Goal: Transaction & Acquisition: Purchase product/service

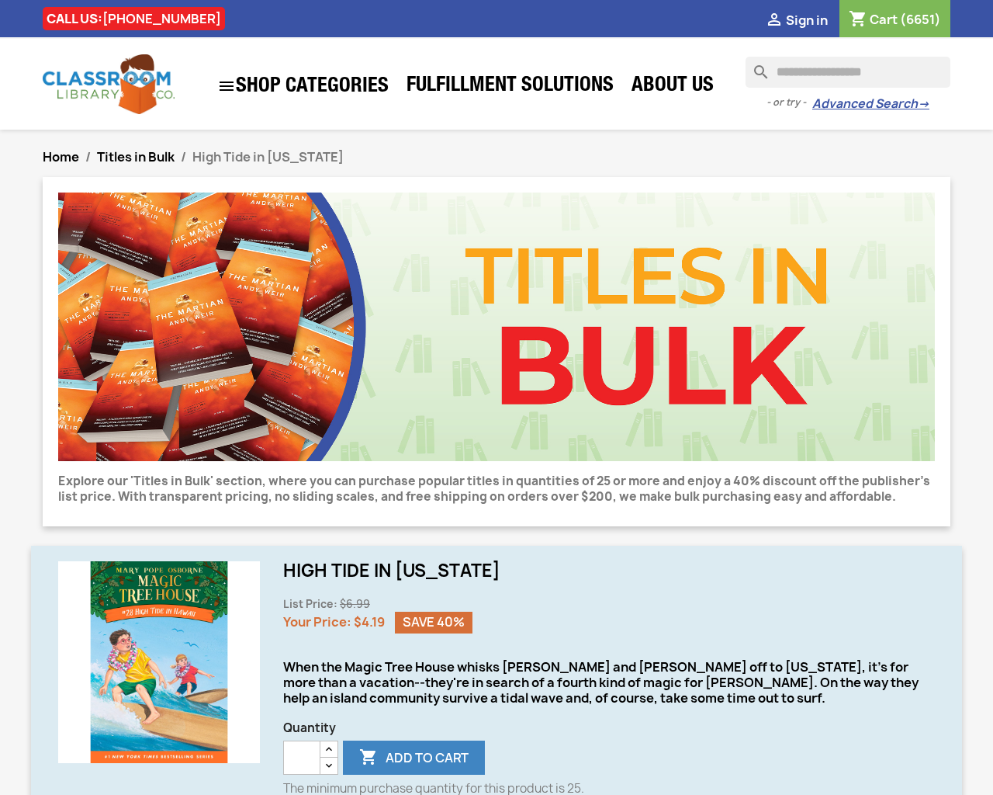
type input "***"
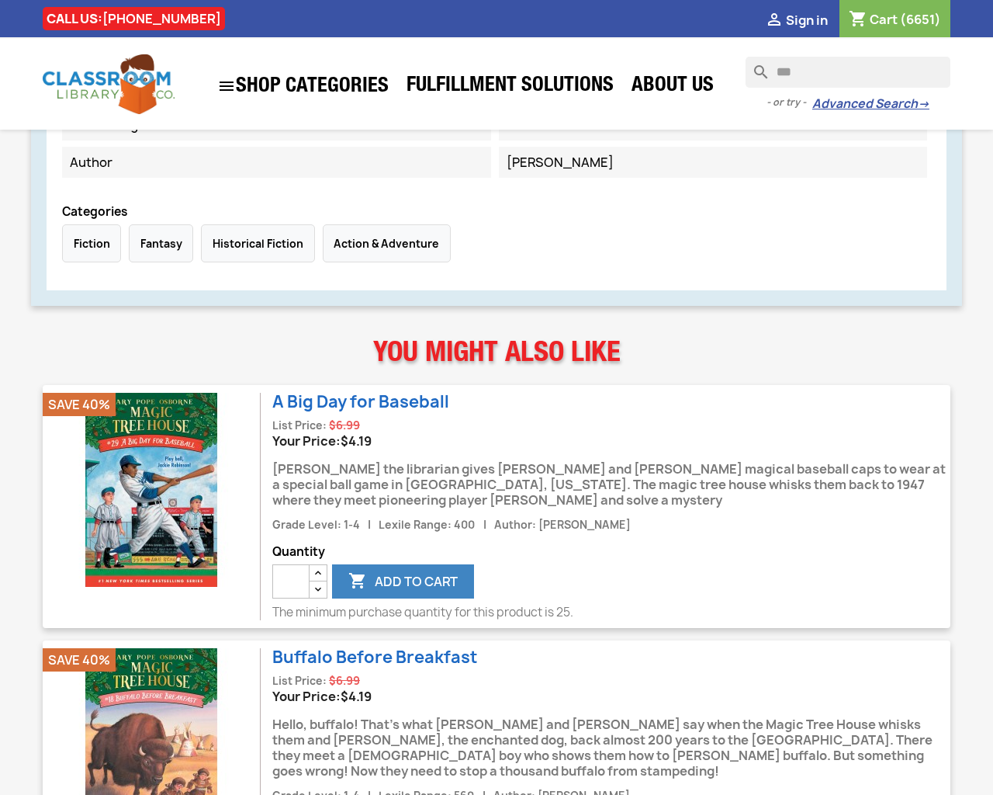
type input "*"
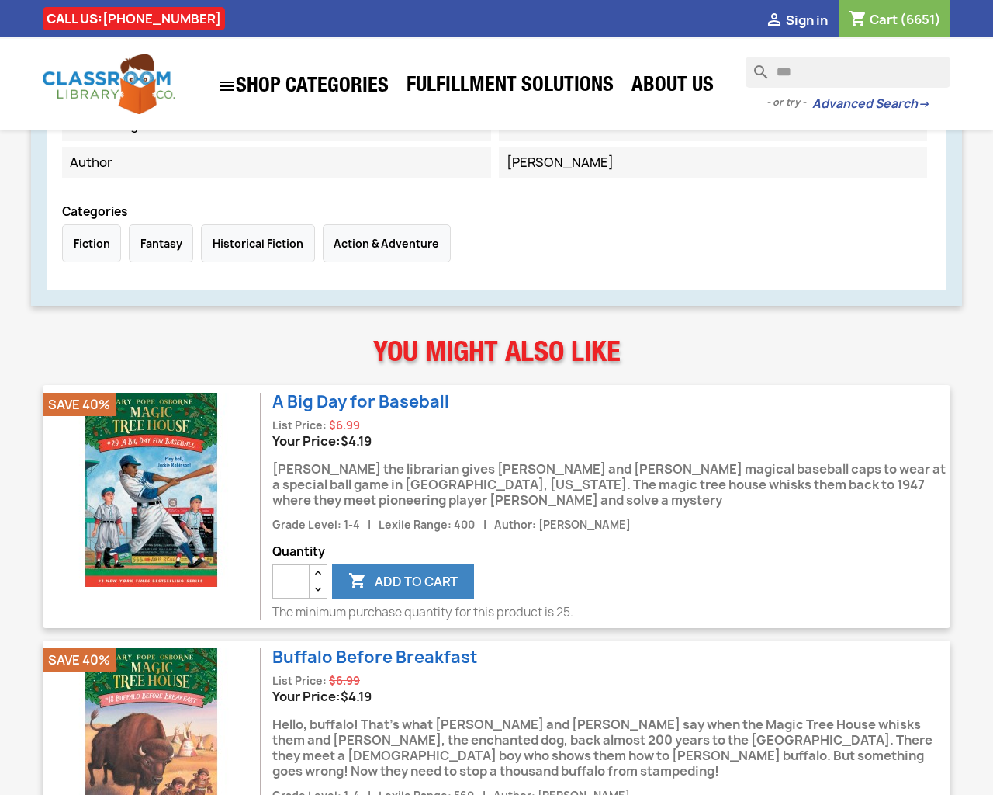
type input "*"
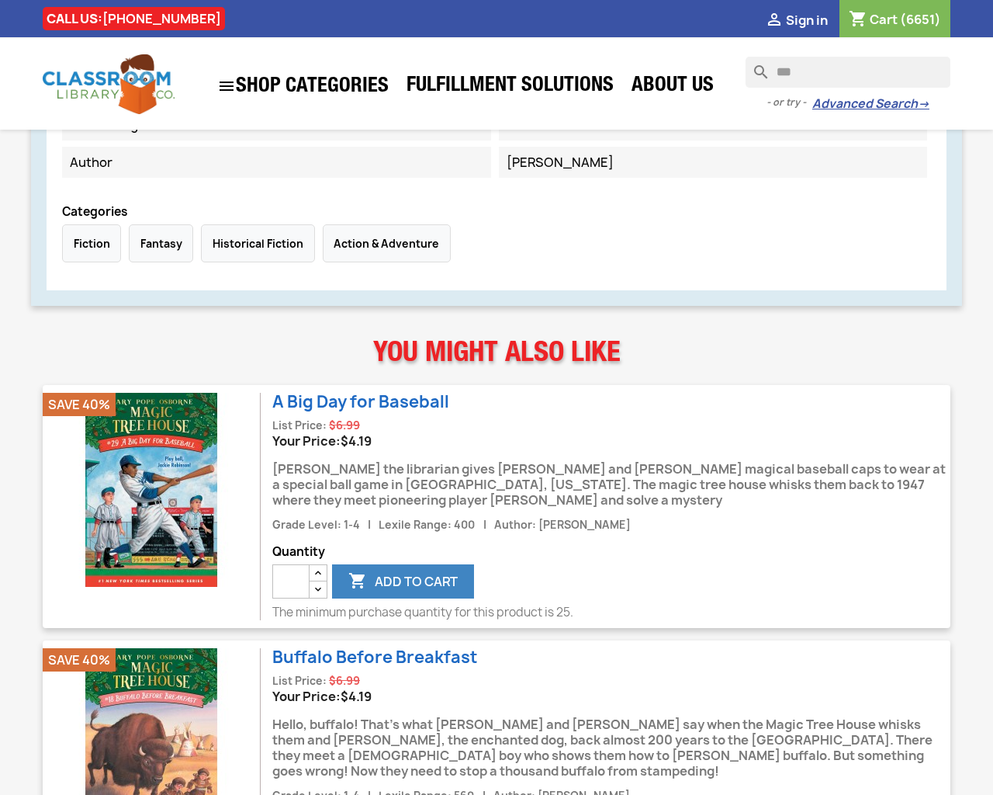
type input "*"
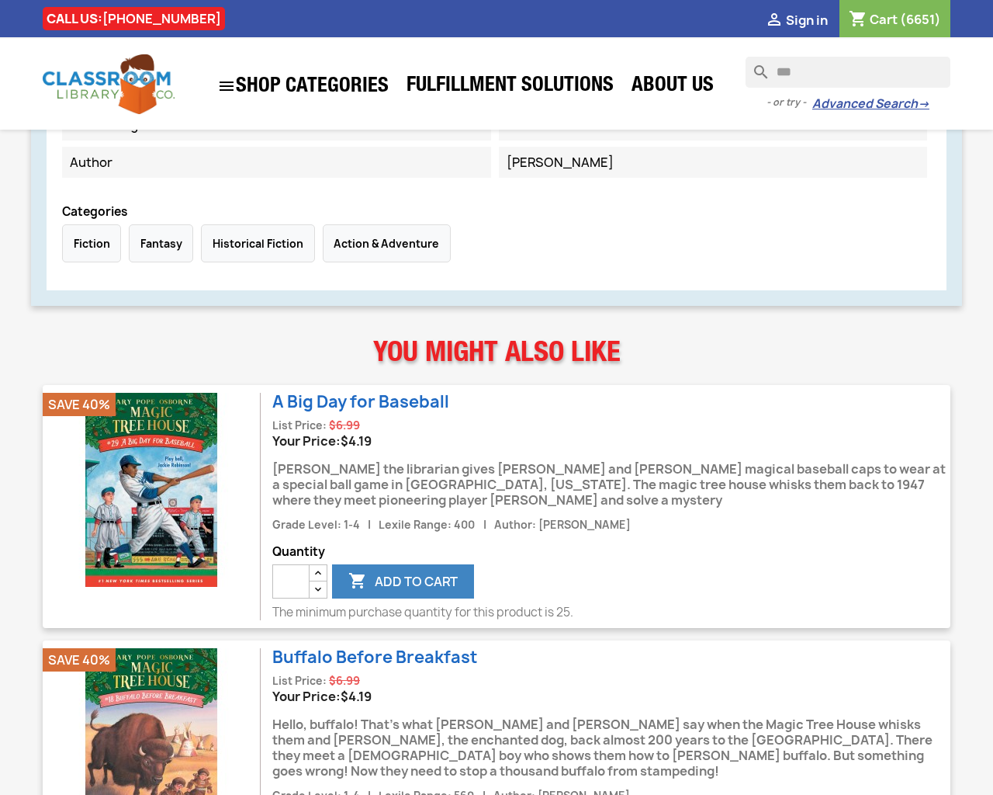
type input "*"
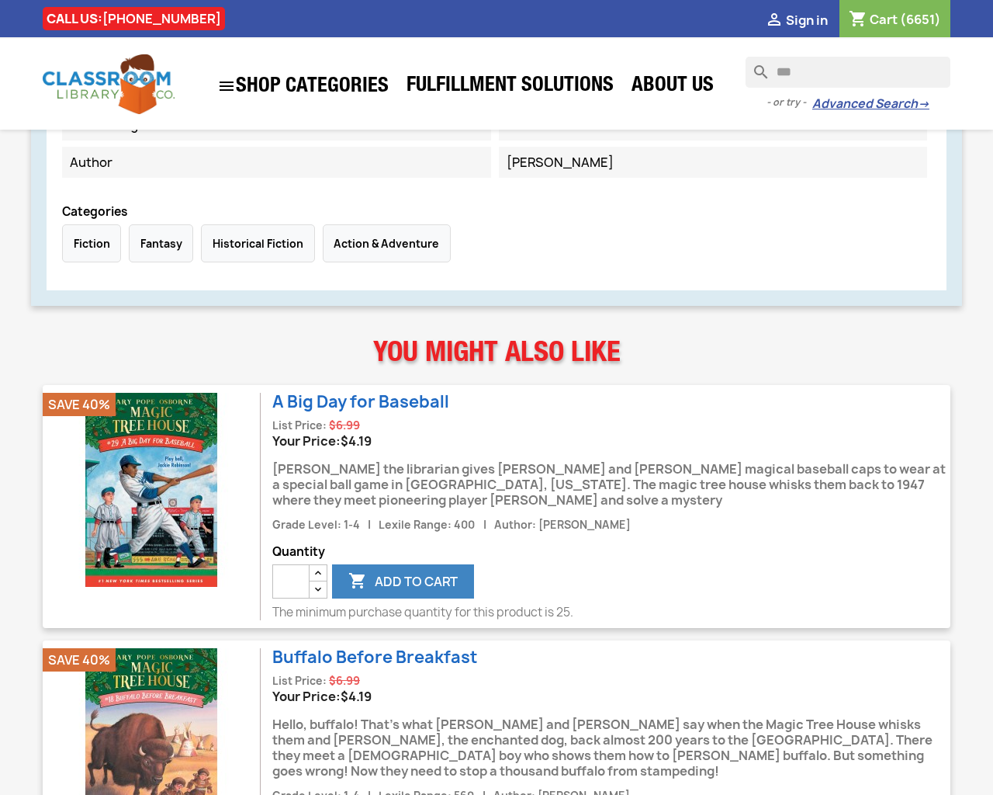
type input "*"
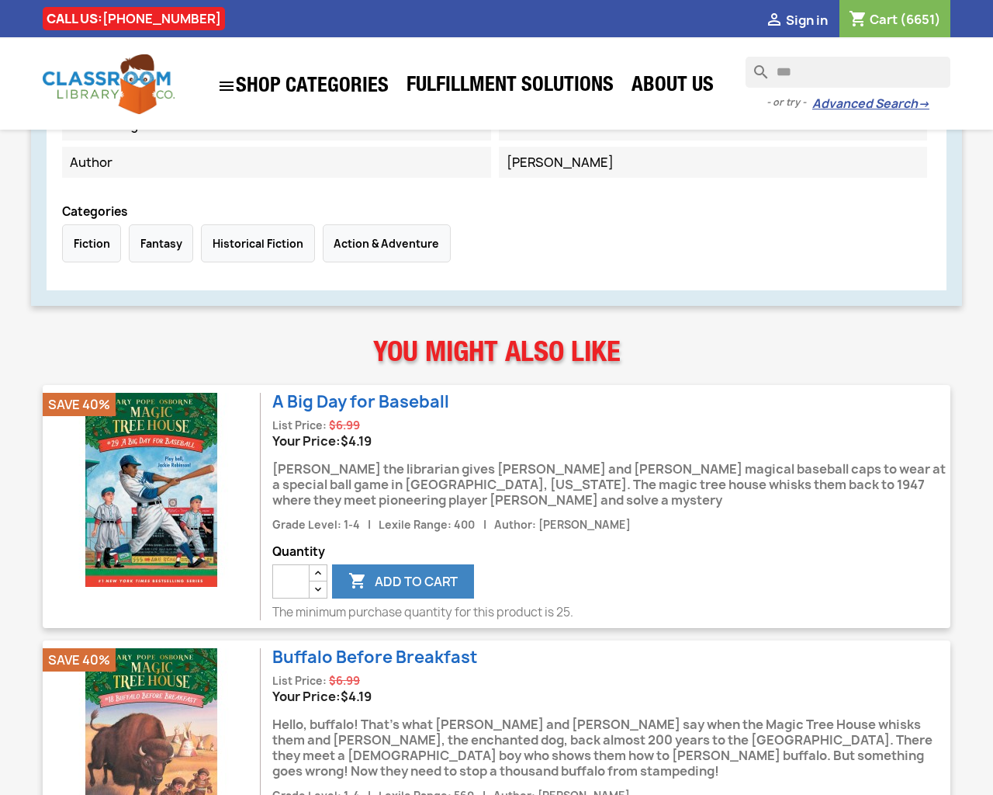
type input "*"
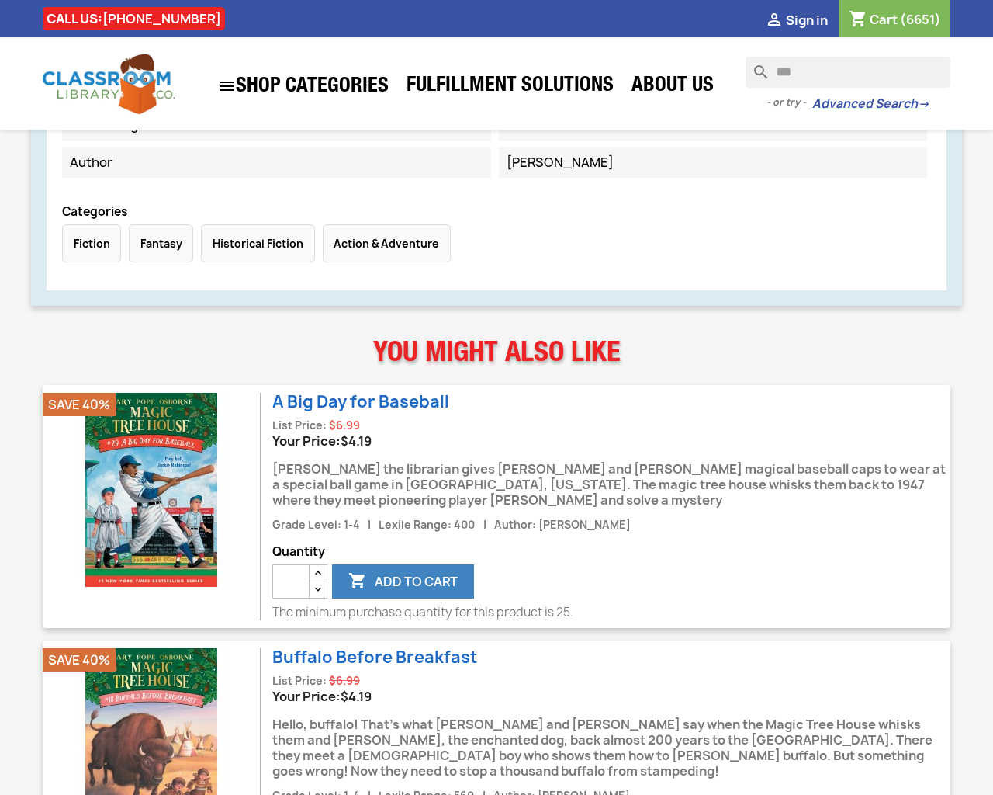
type input "*"
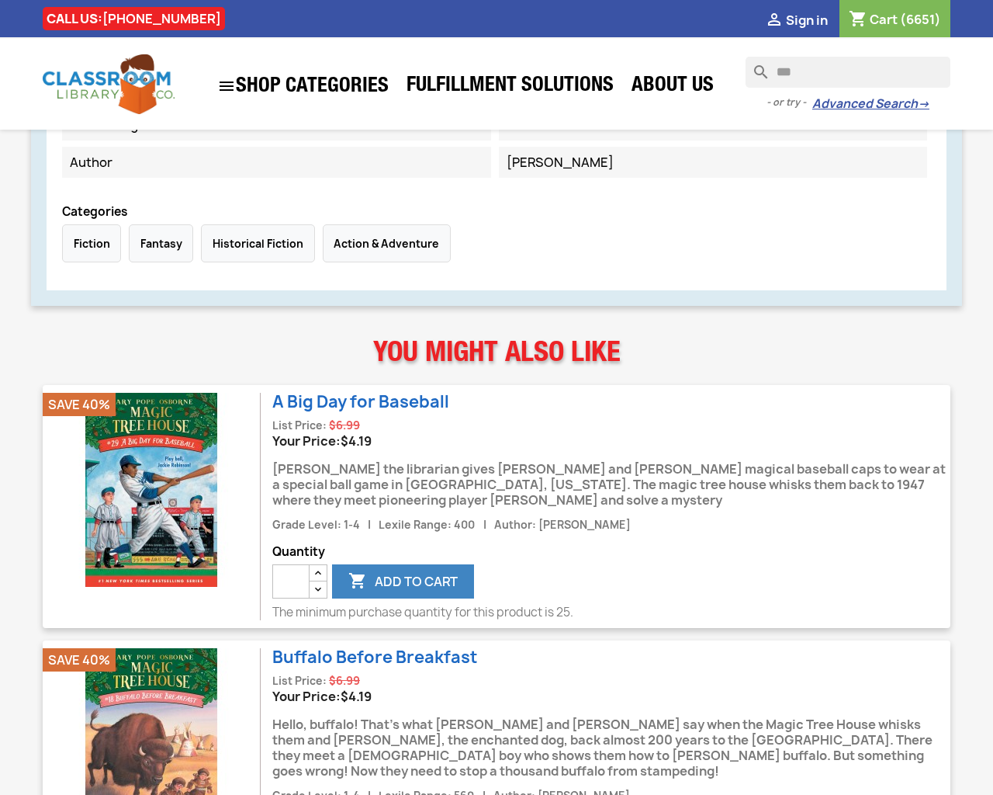
type input "*"
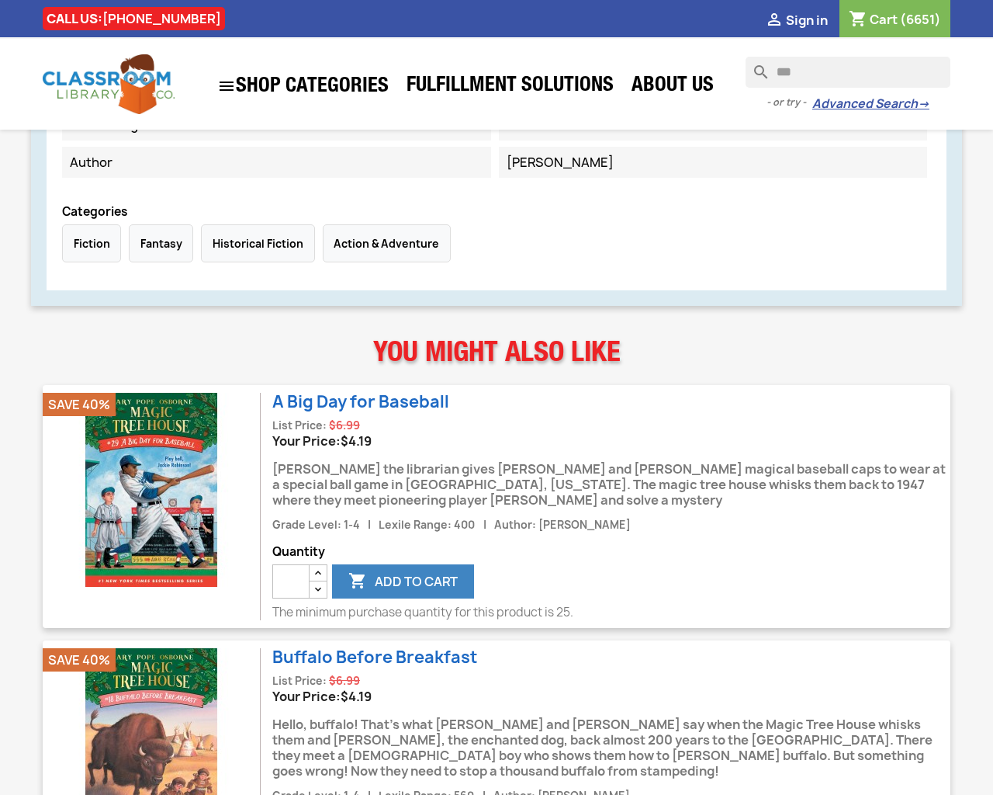
type input "*"
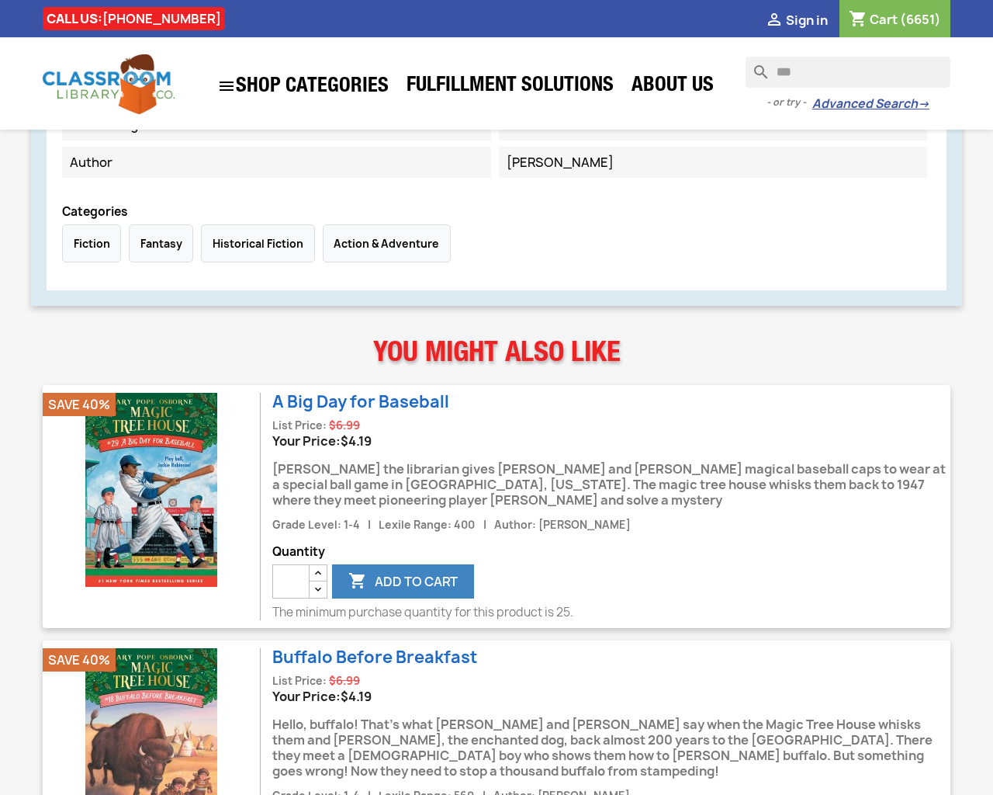
type input "*"
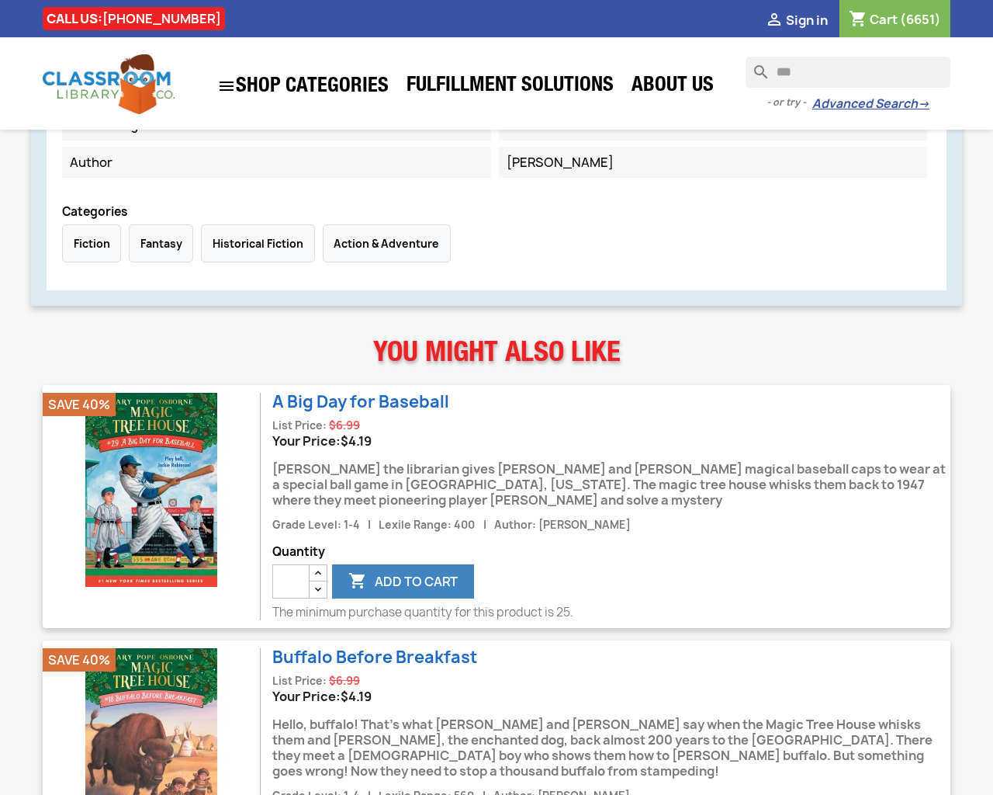
type input "*"
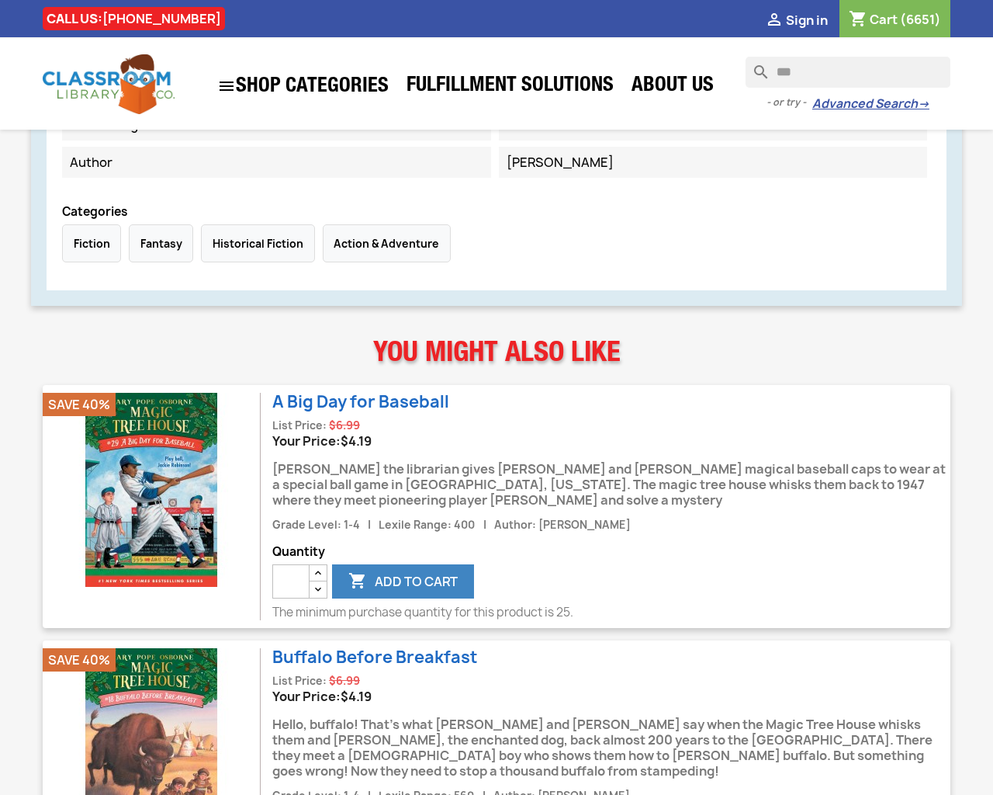
type input "*"
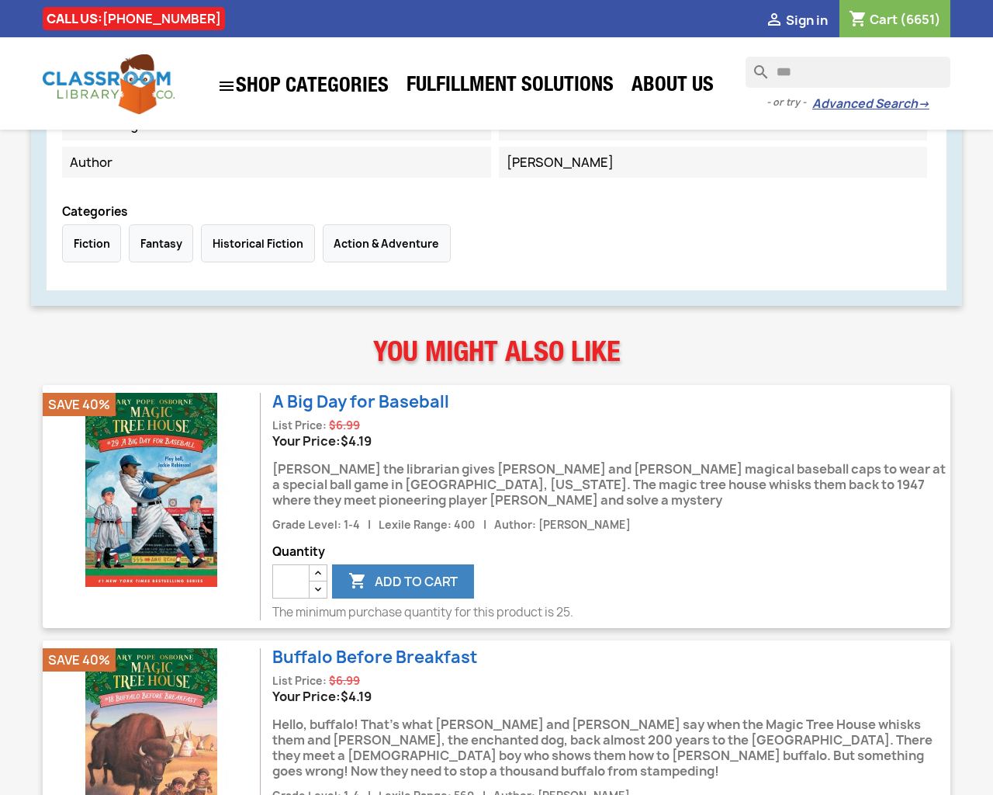
type input "*"
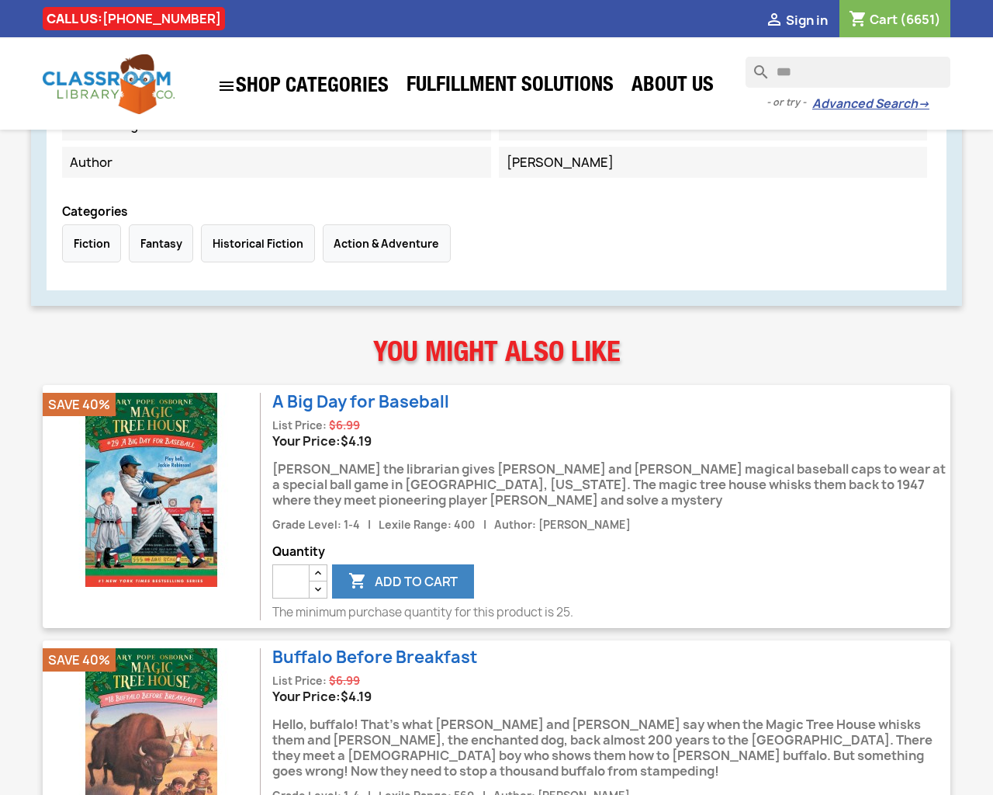
type input "*"
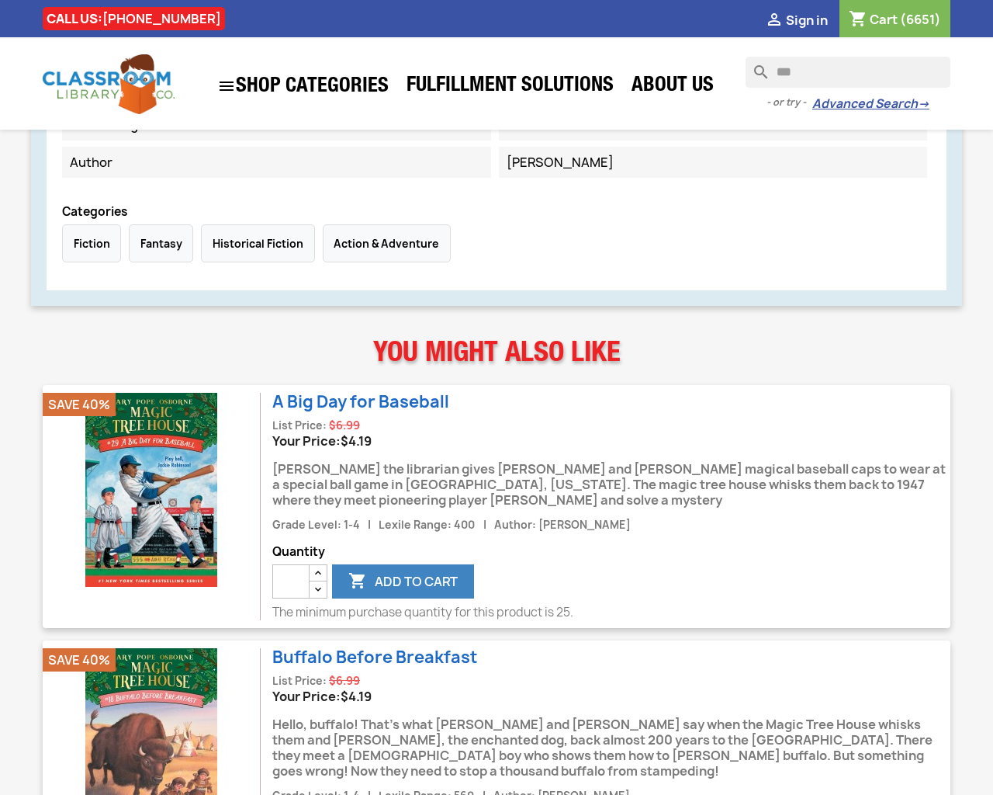
type input "*"
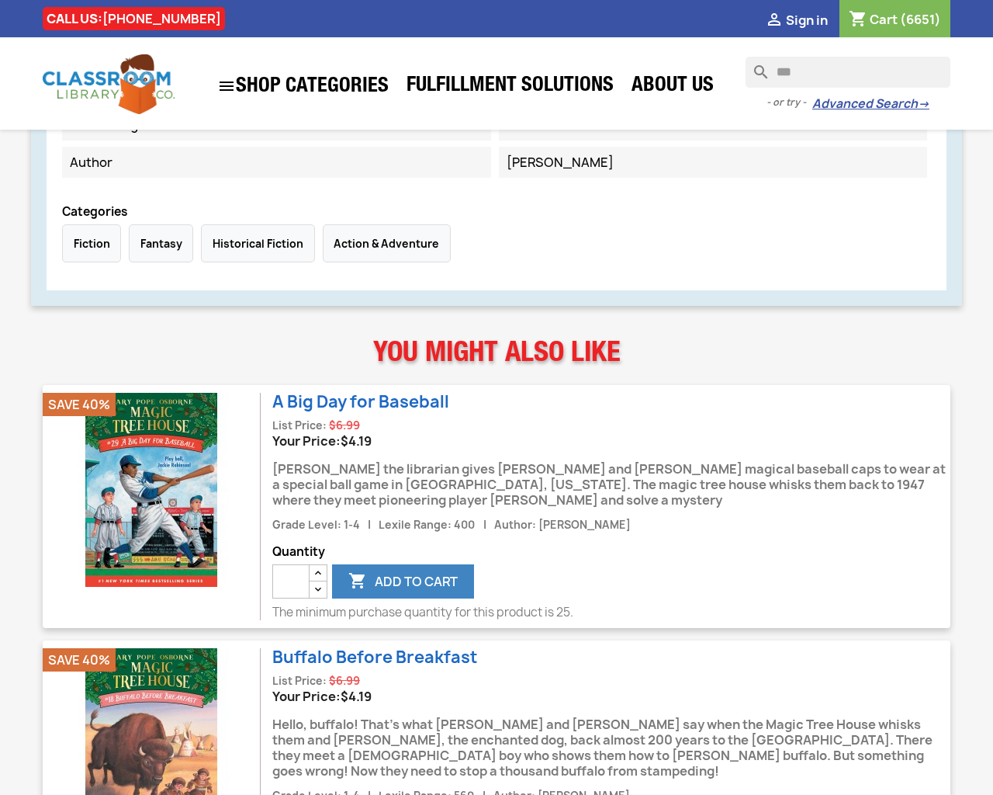
type input "*"
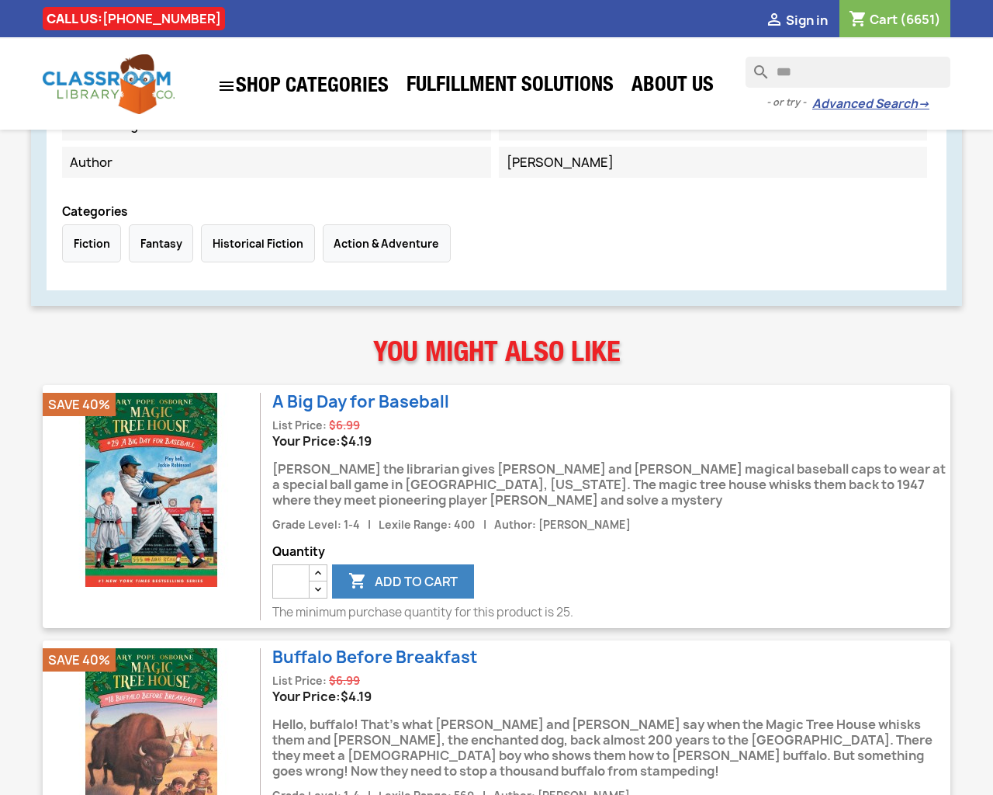
type input "*"
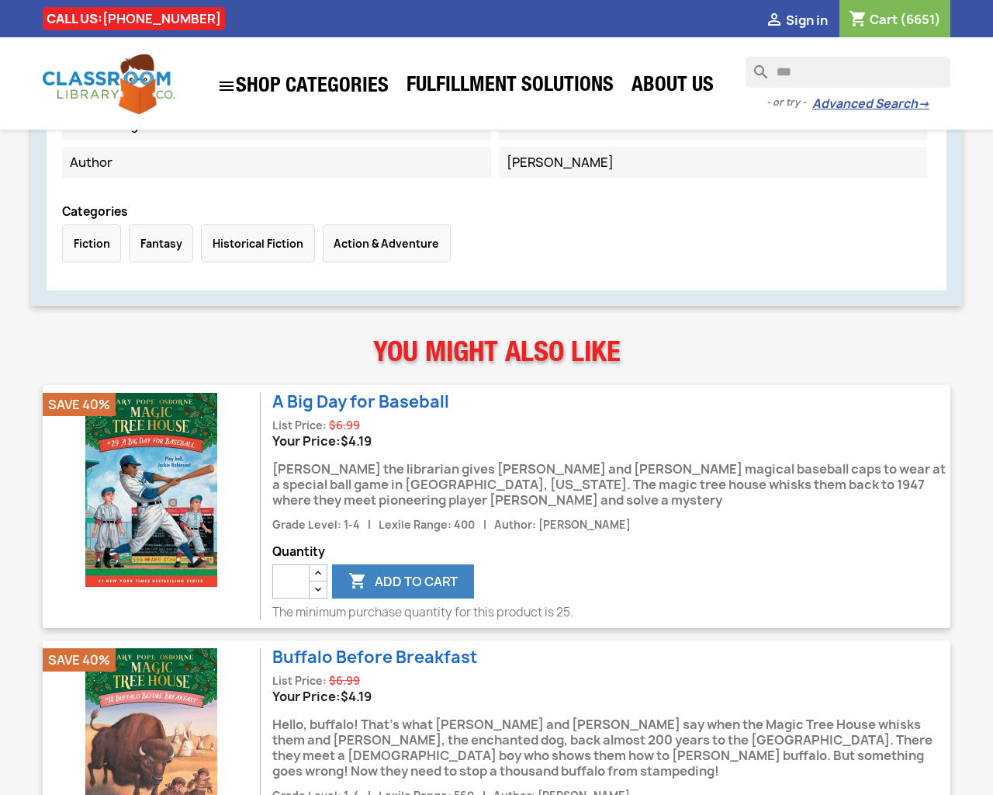
type input "*"
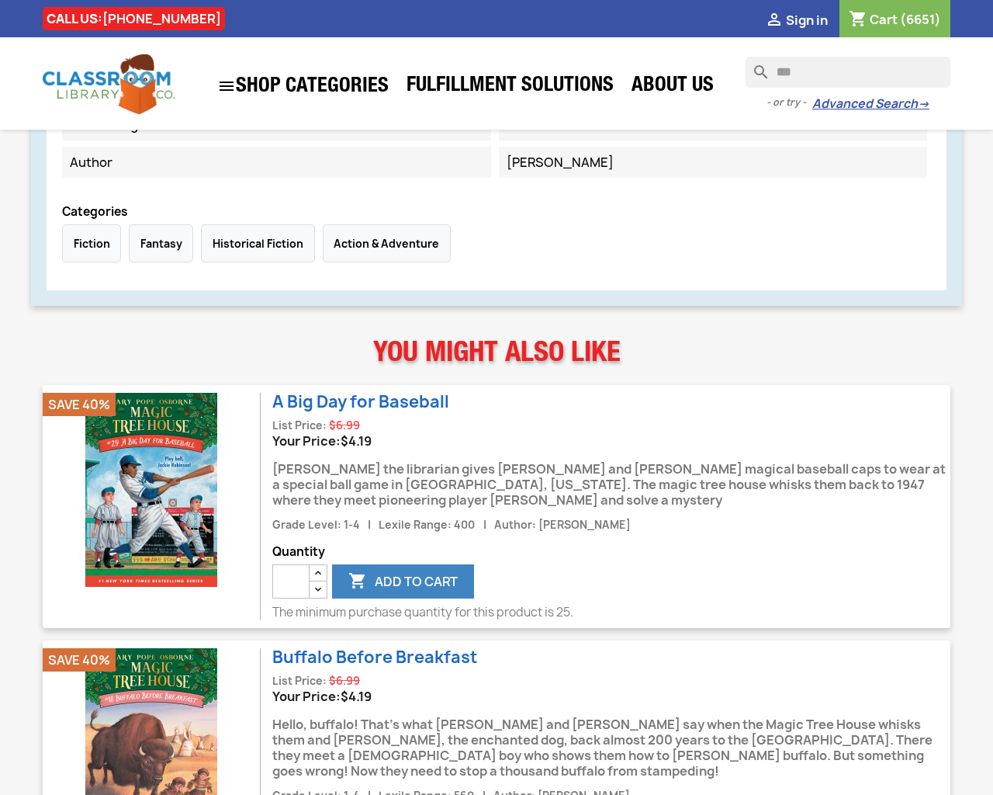
type input "*"
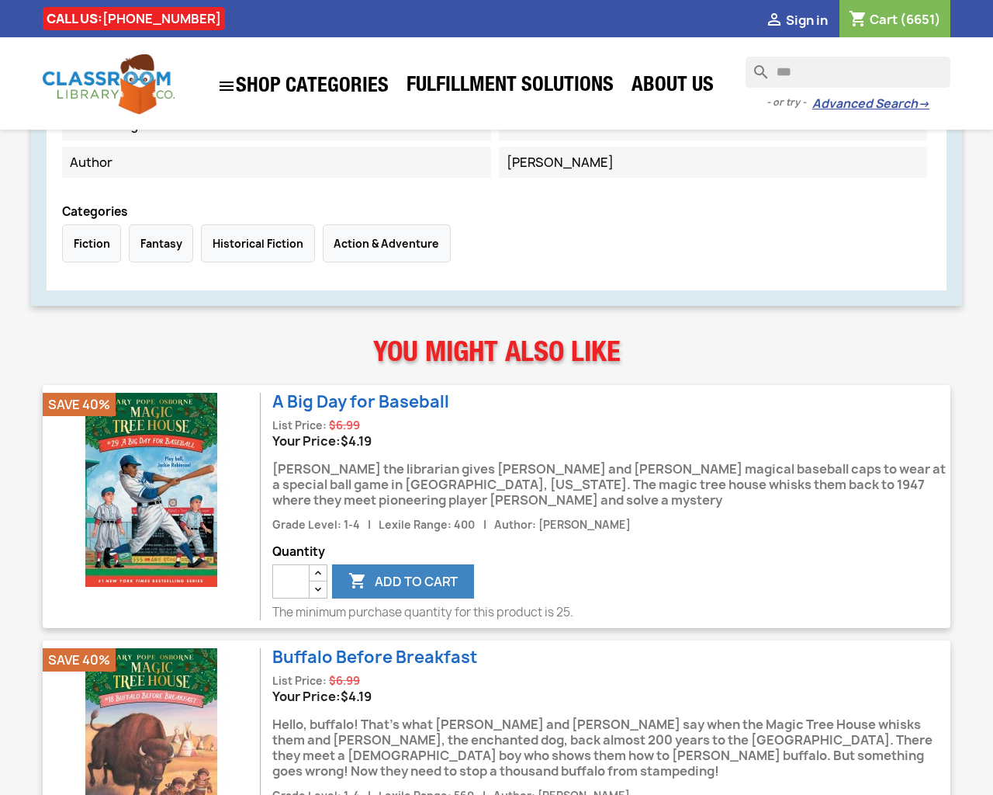
type input "*"
type button "e"
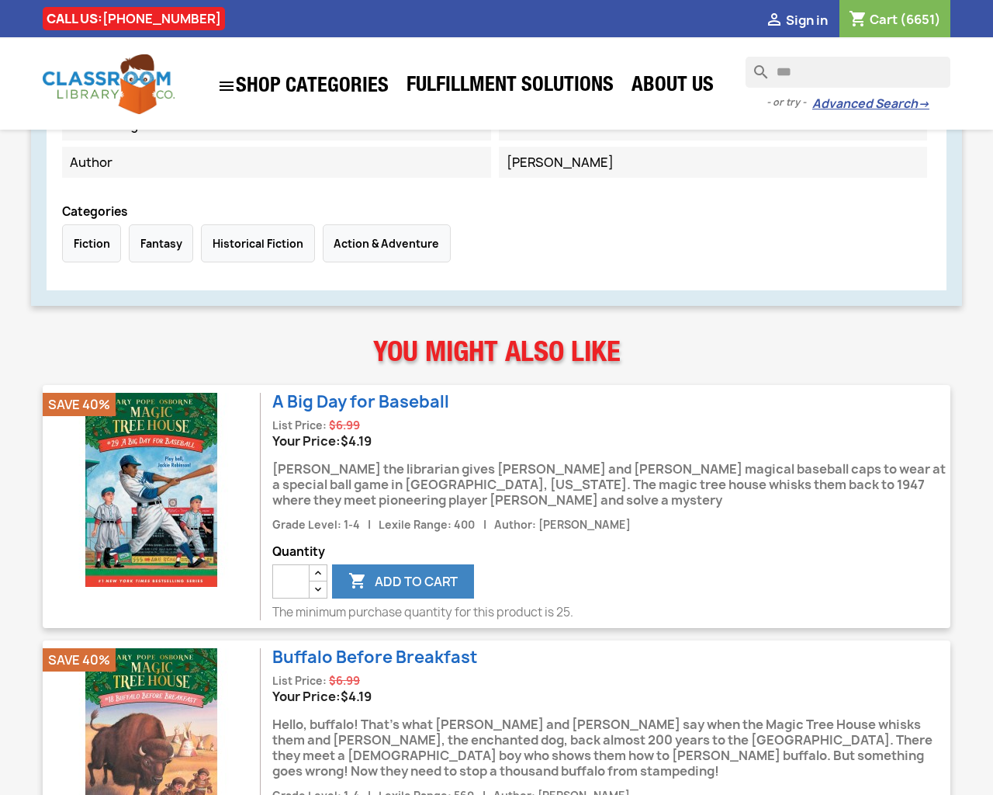
type button "e"
type input "*"
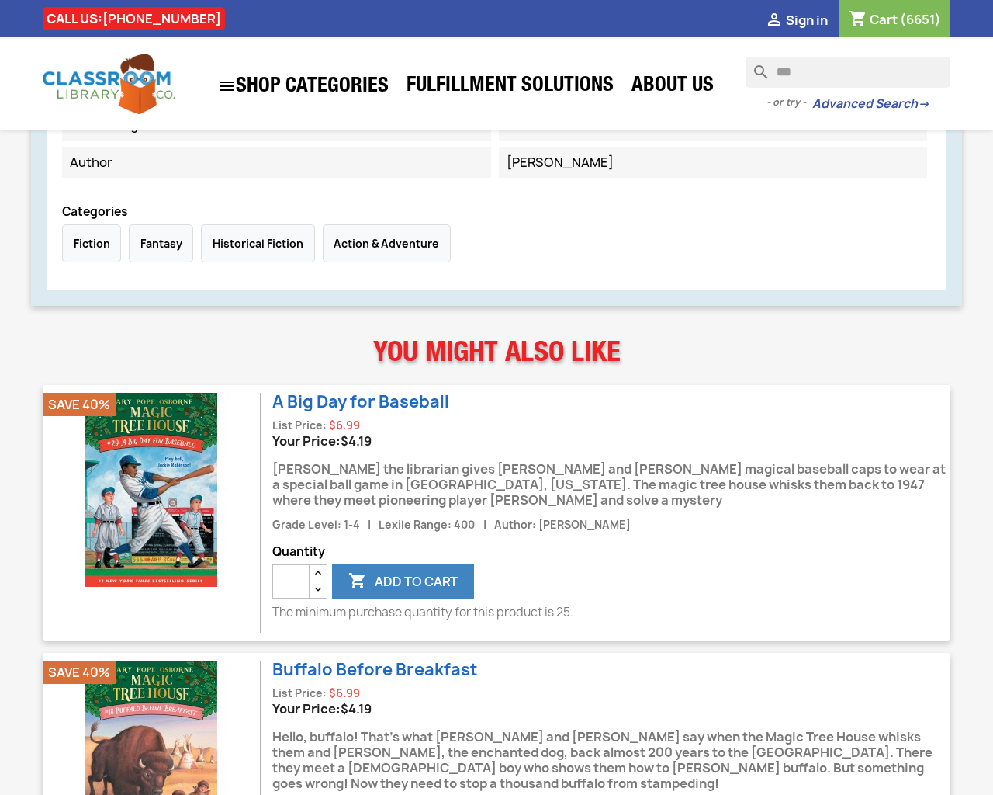
type input "*"
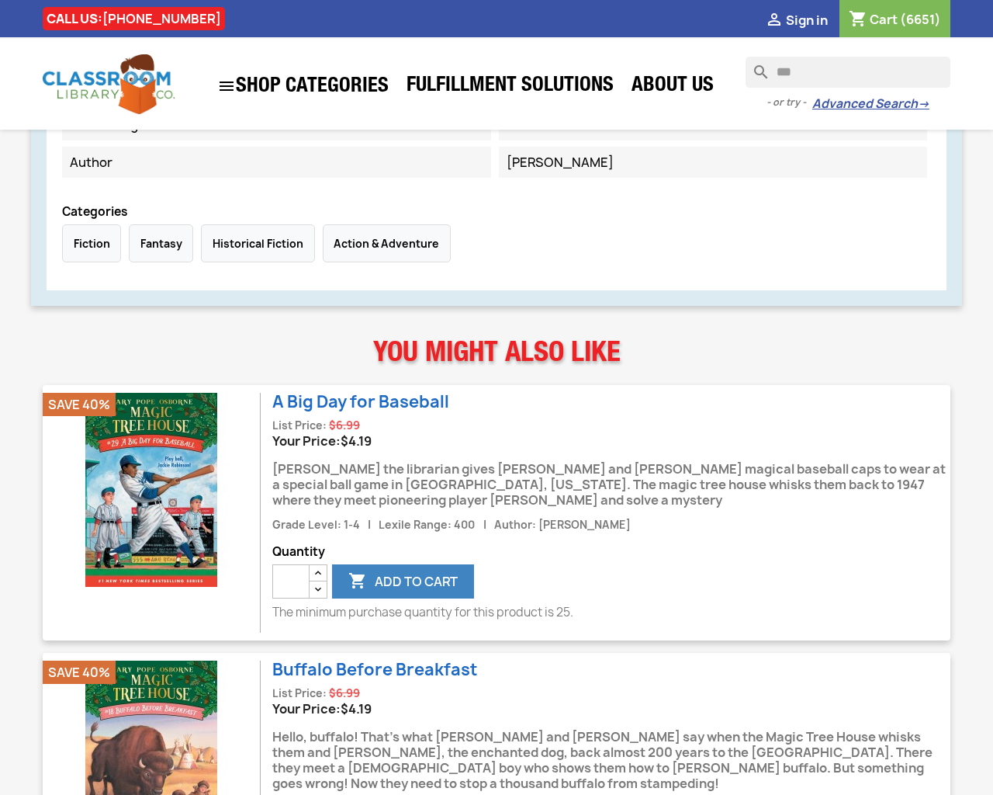
type input "*"
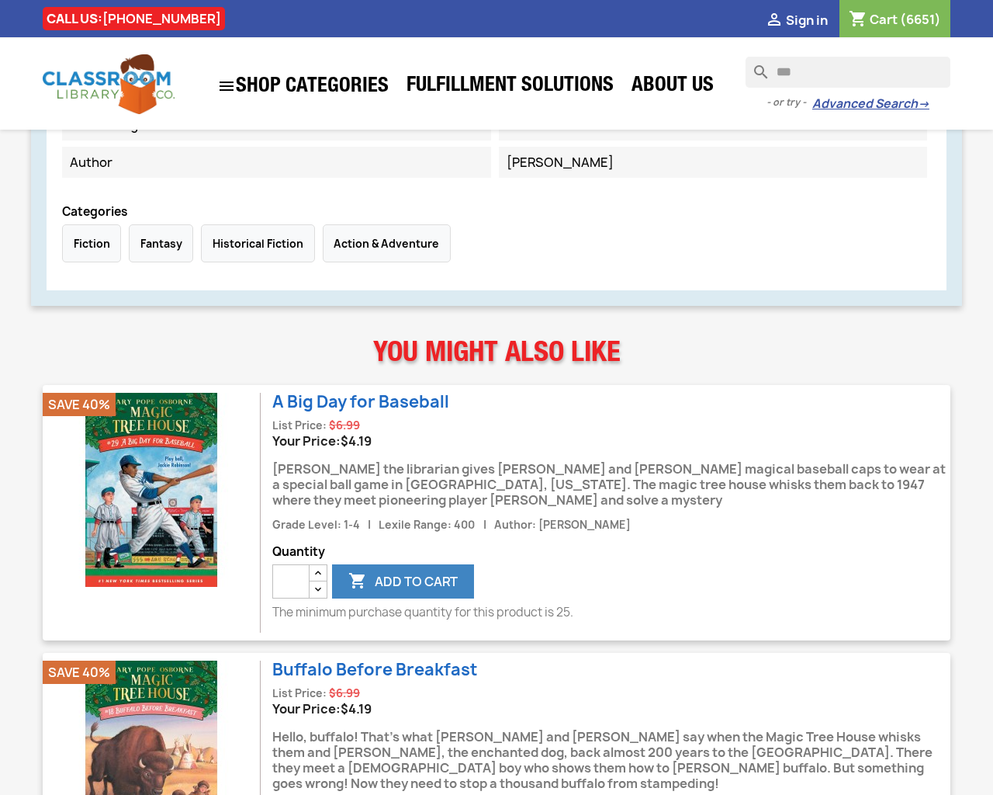
type input "*"
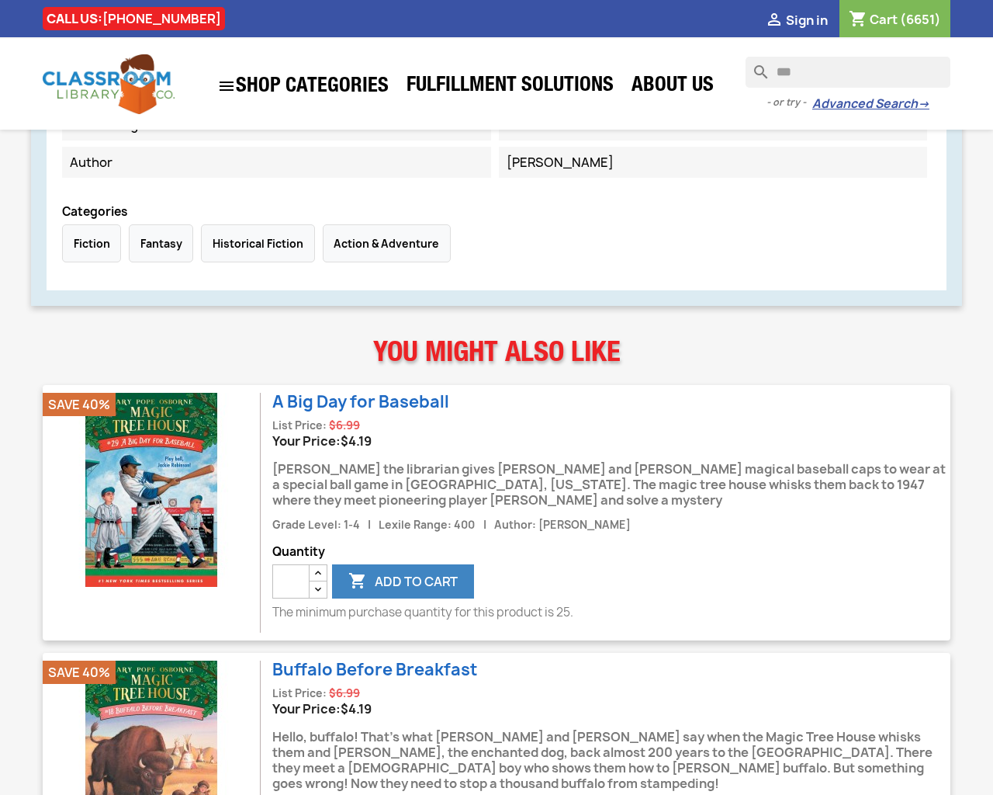
type input "*"
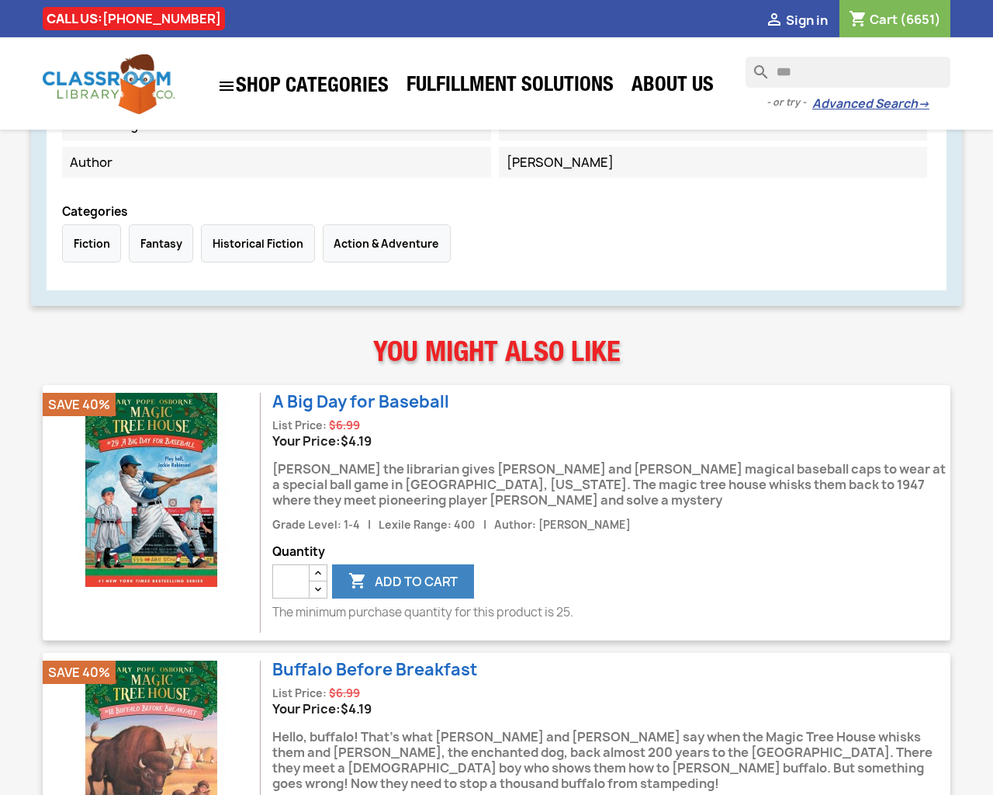
type input "*"
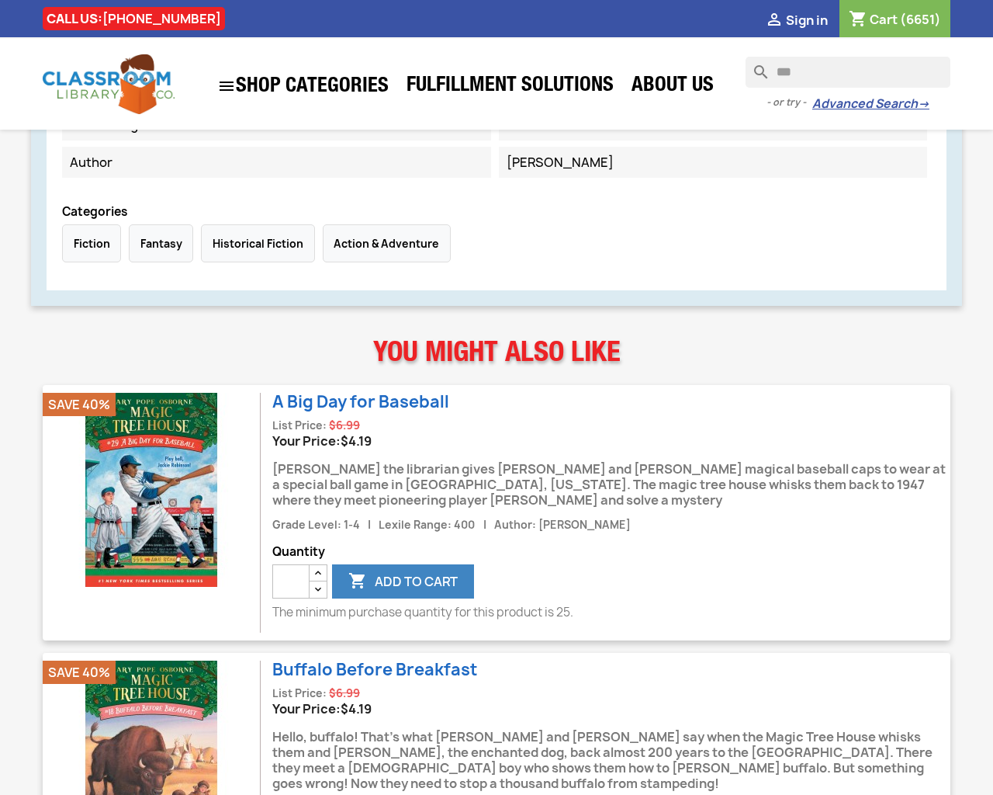
type input "*"
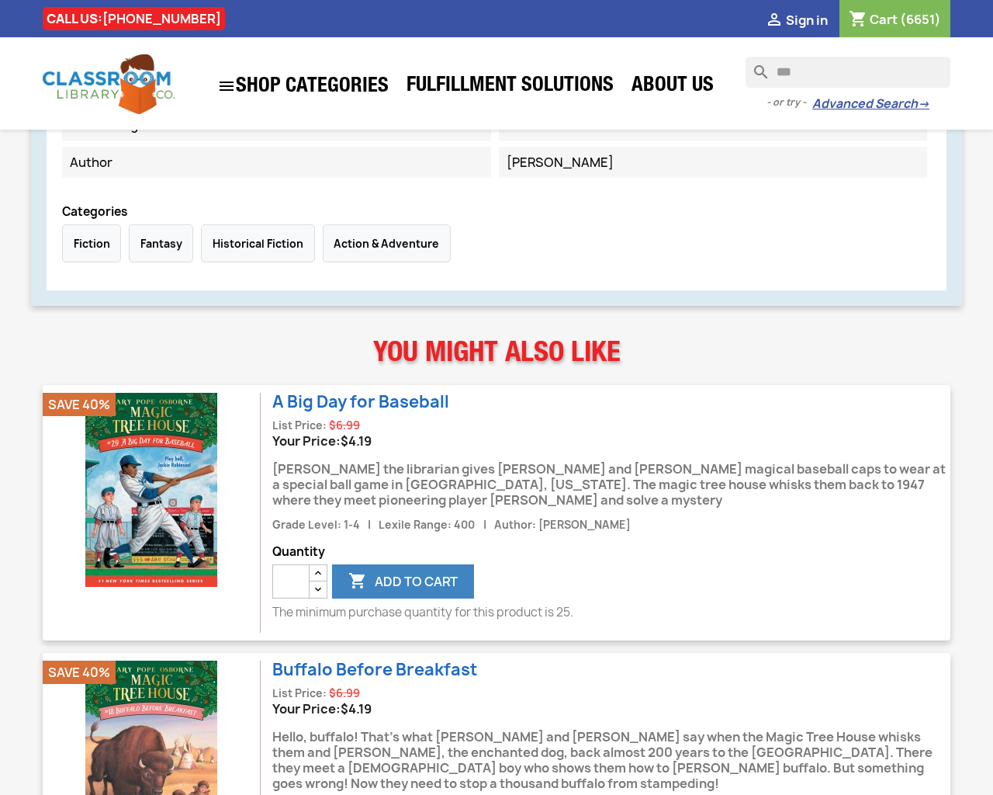
type input "*"
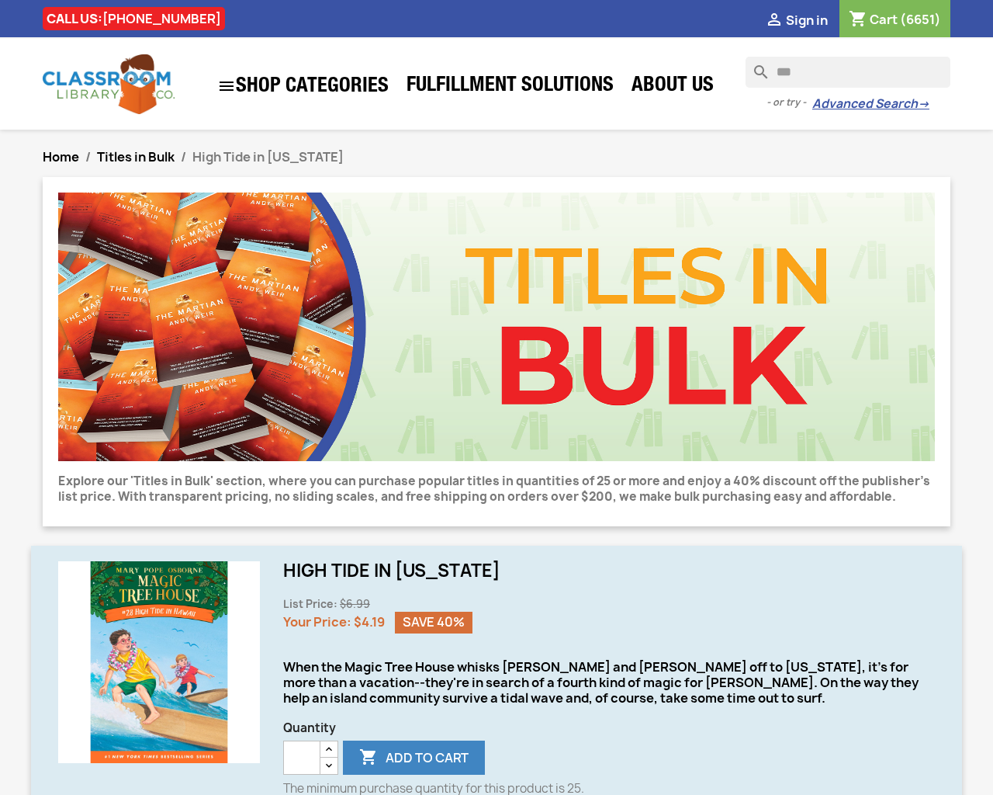
type input "*"
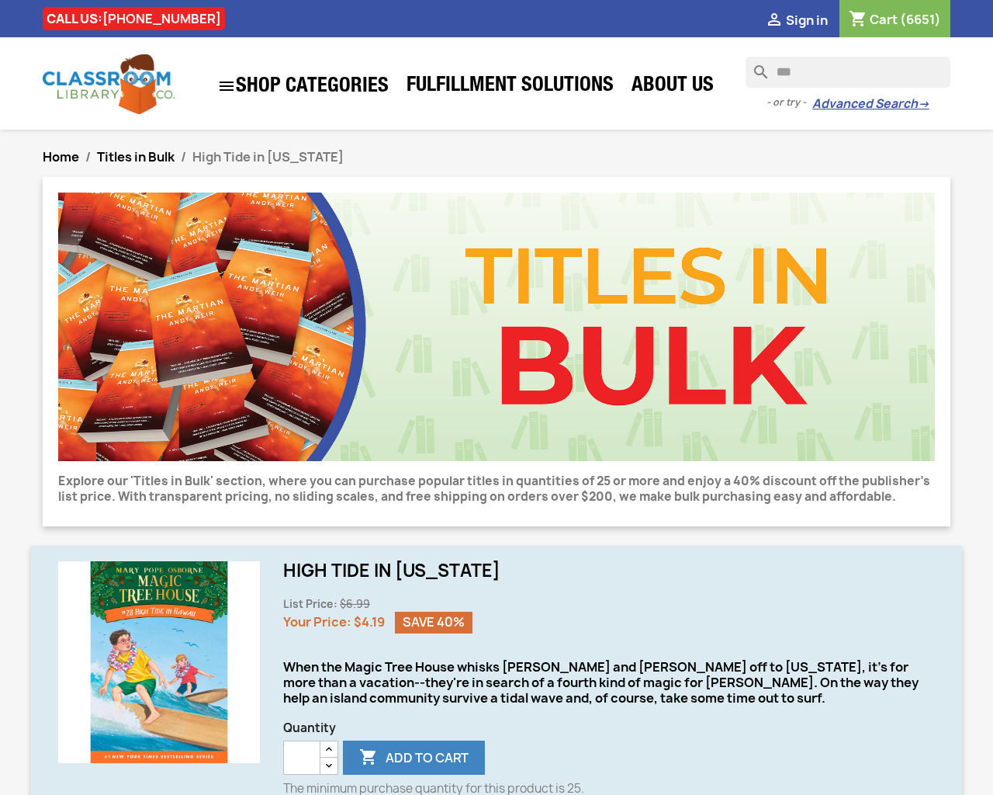
type input "*"
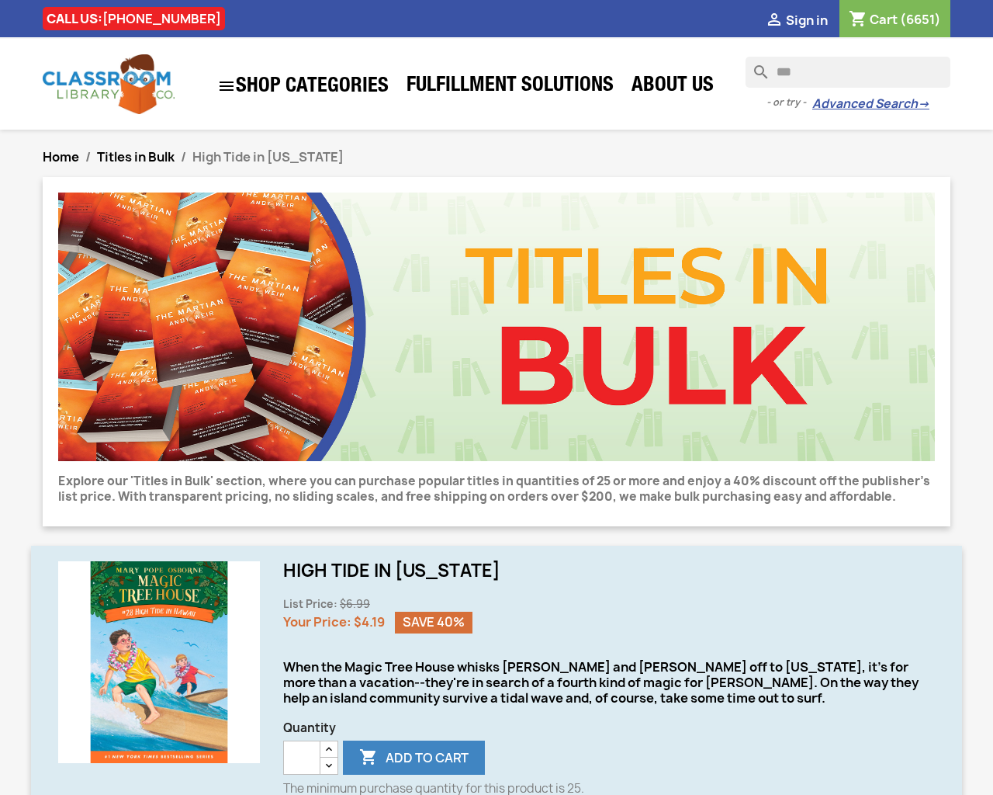
type input "*"
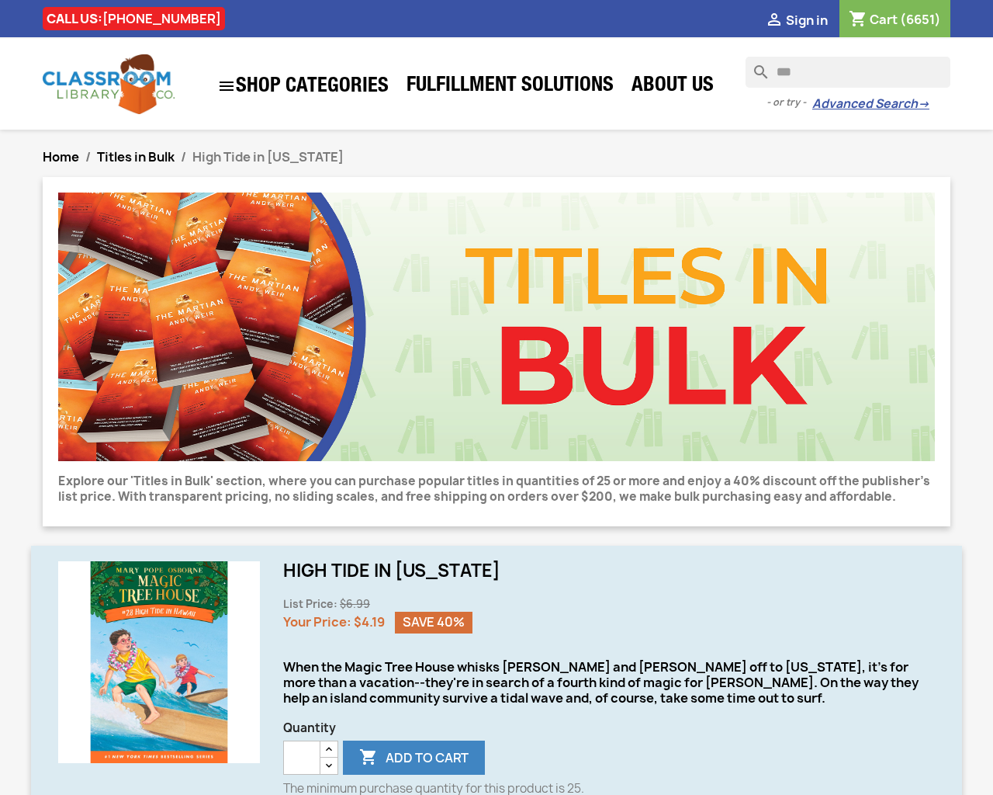
type input "*"
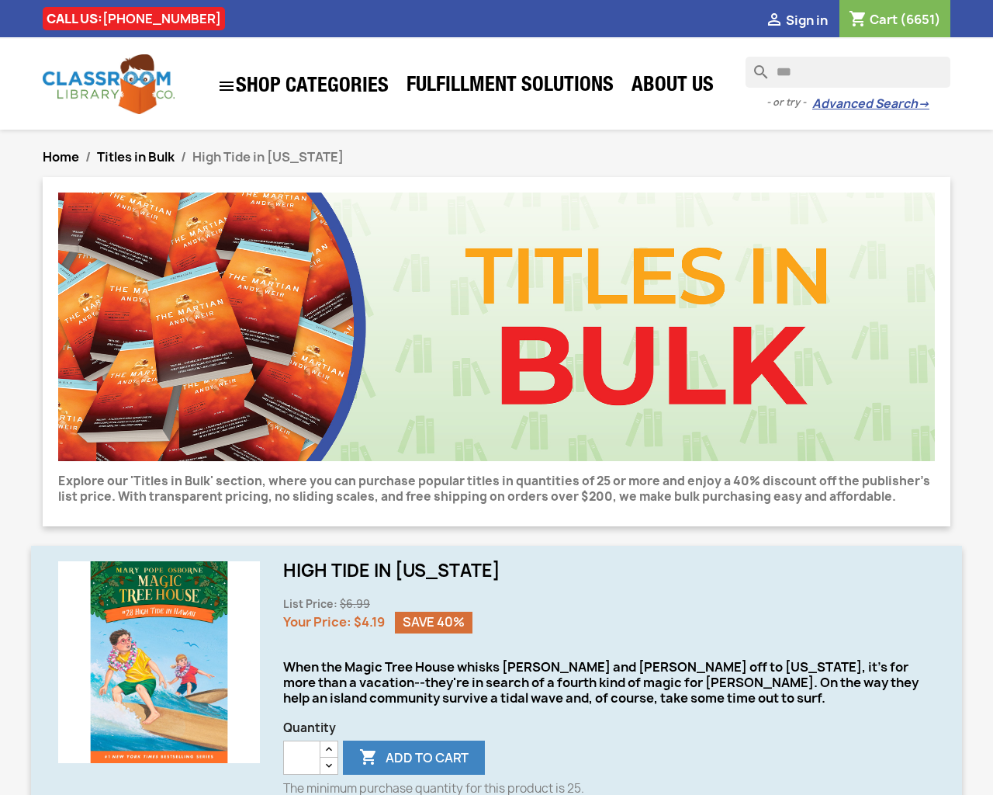
type input "*"
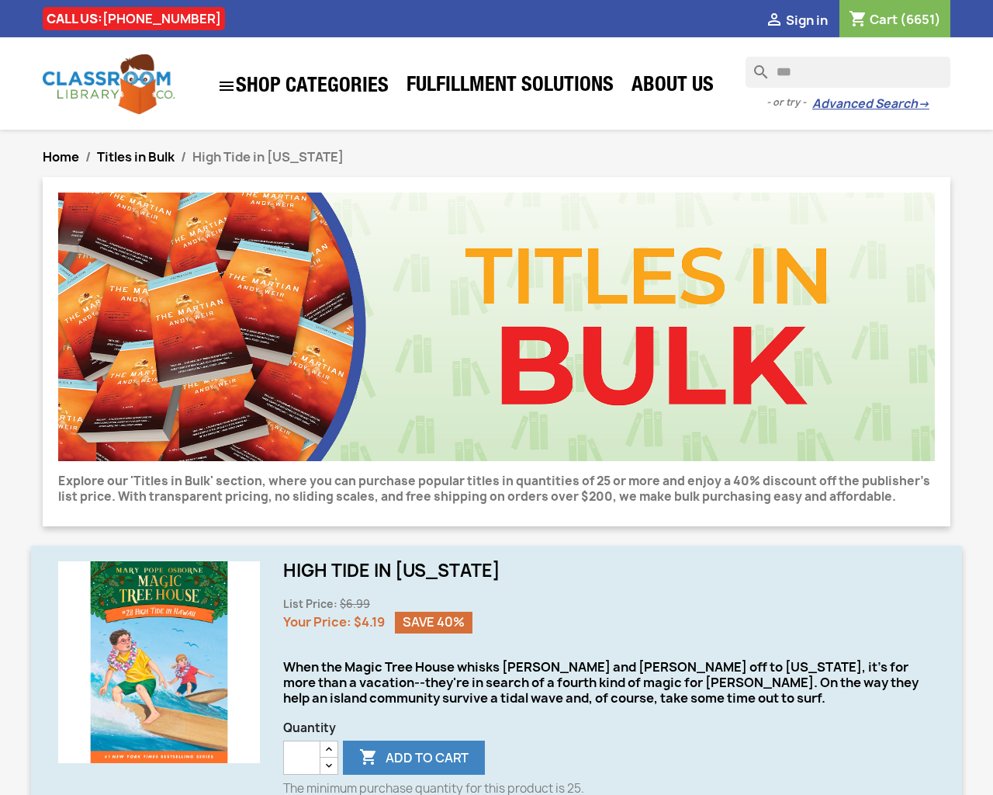
type input "*"
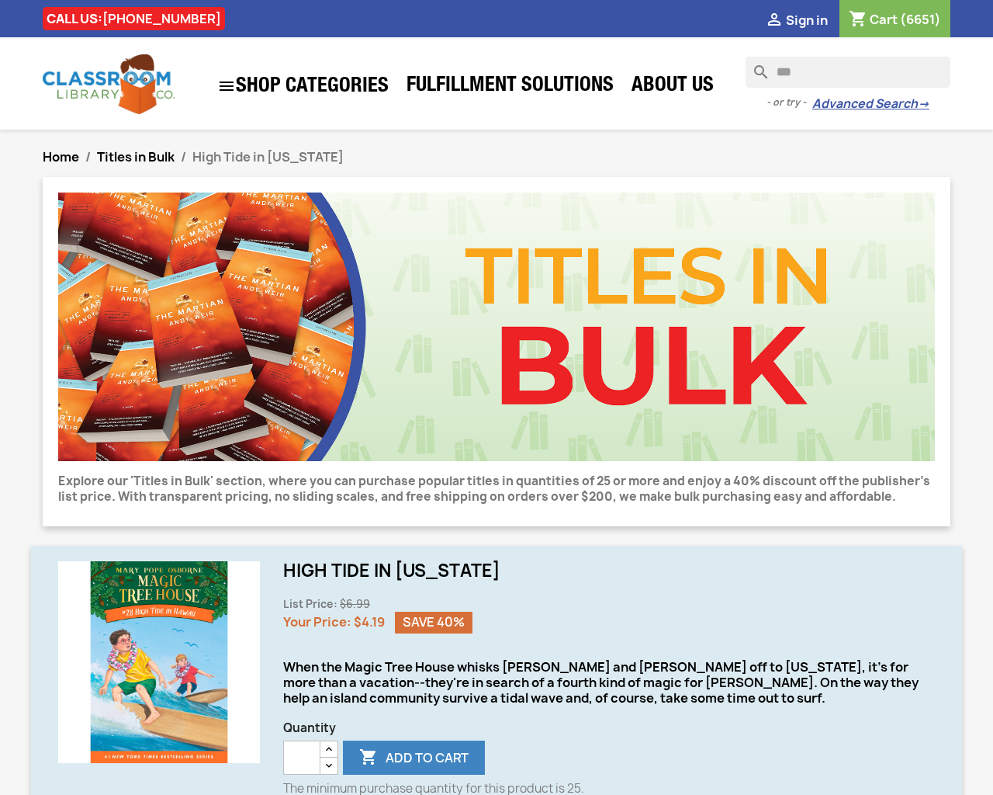
type input "*"
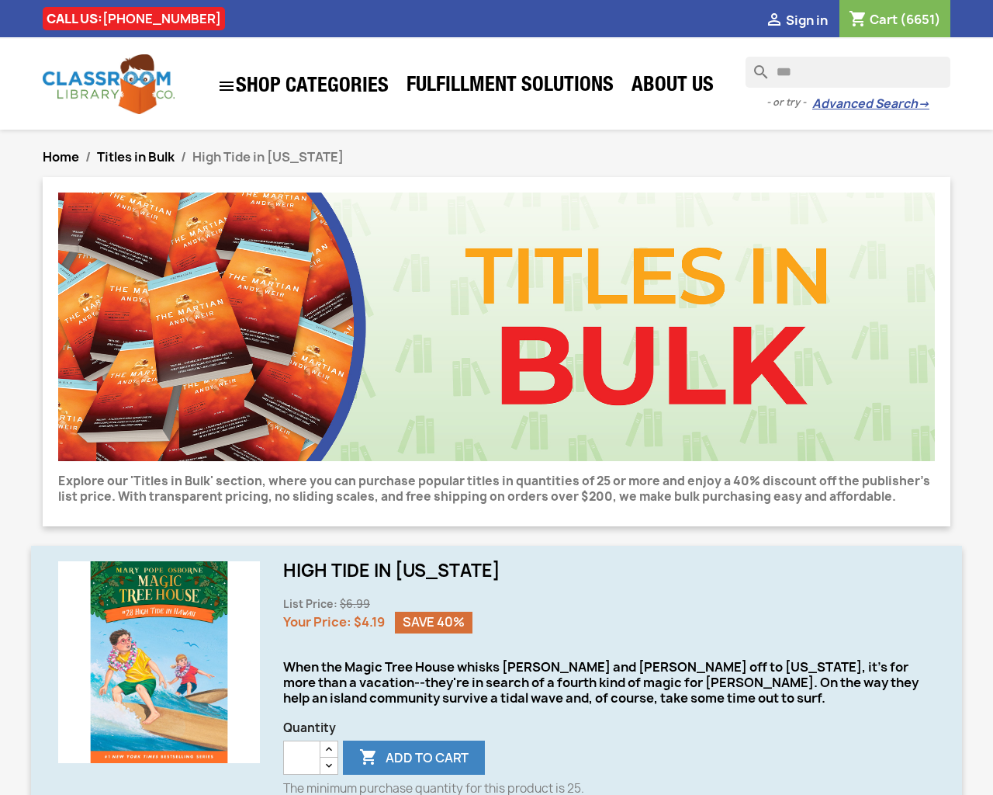
type input "*"
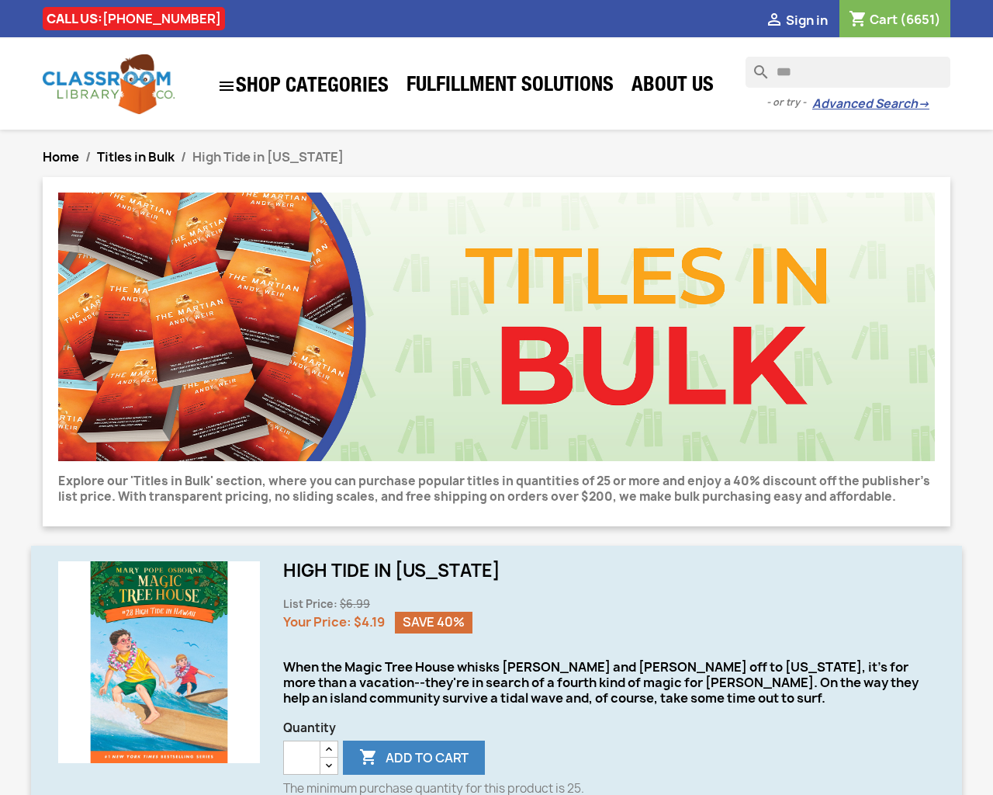
type input "*"
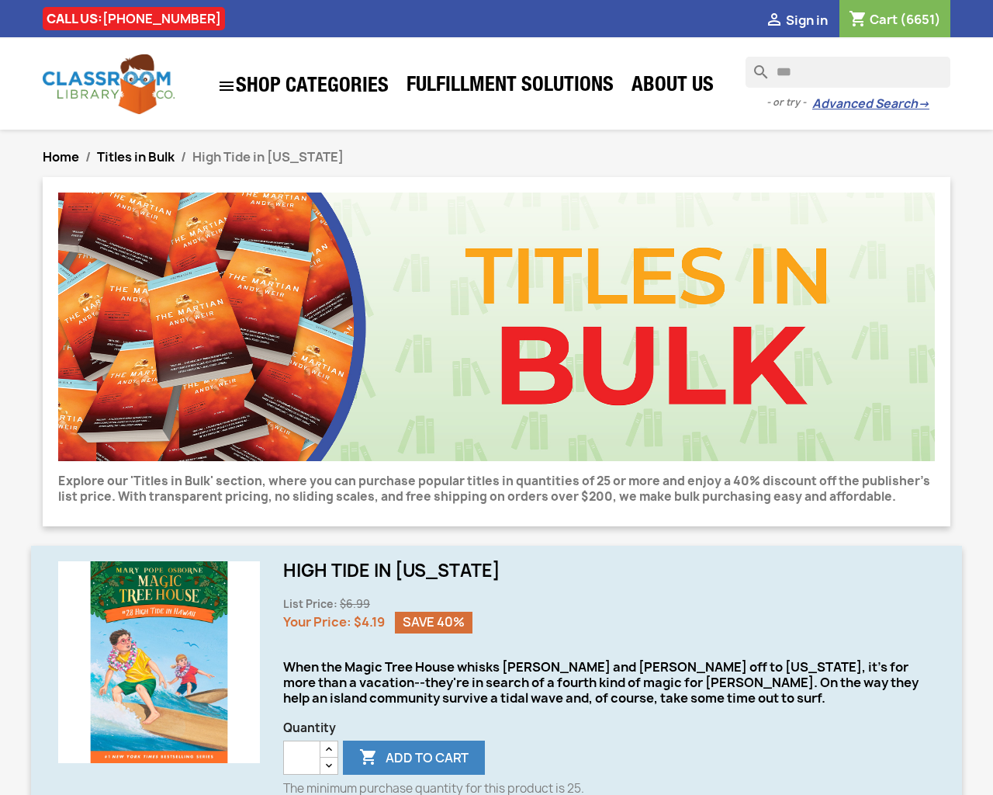
type input "*"
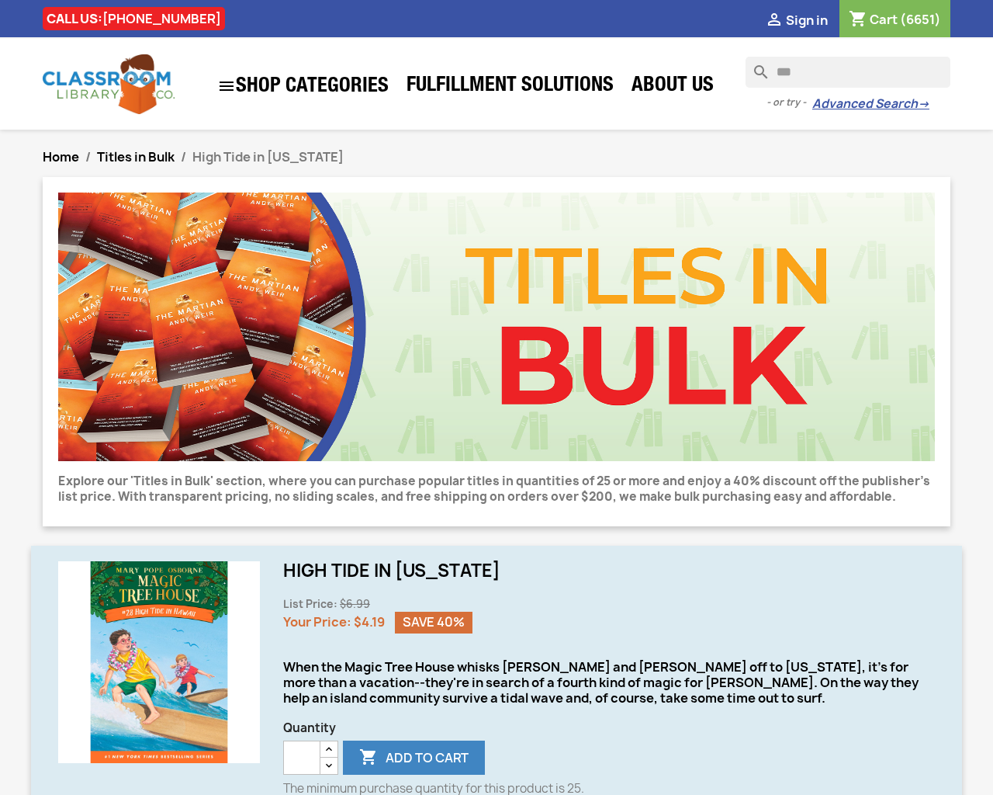
type input "*"
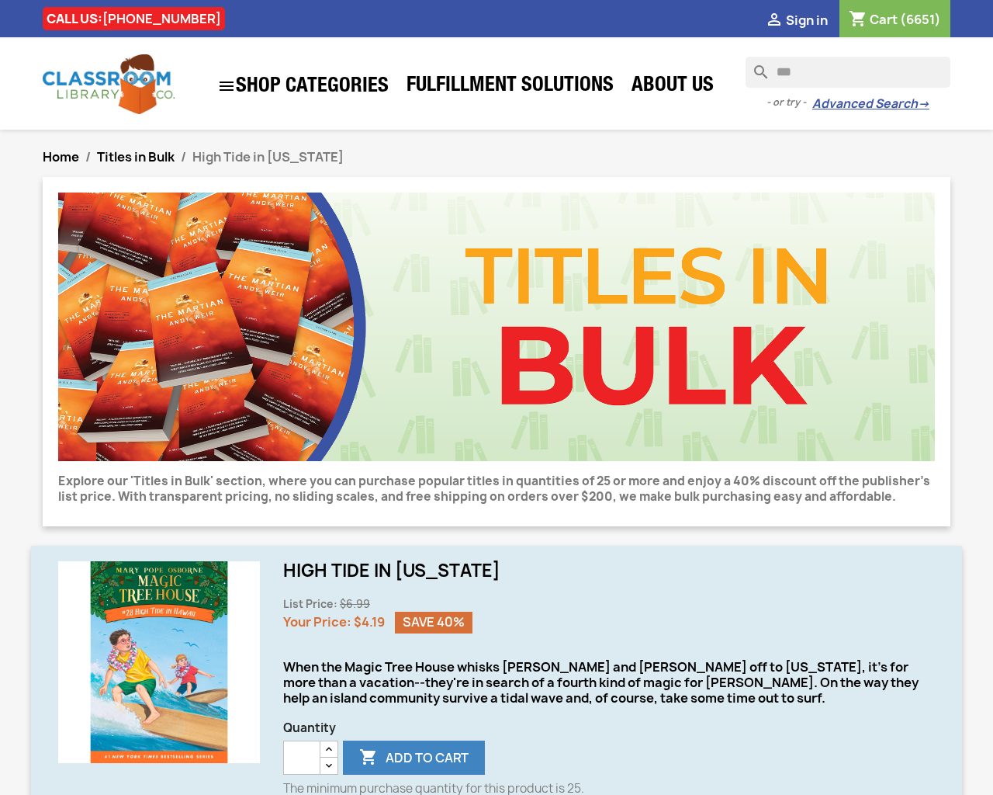
type input "*"
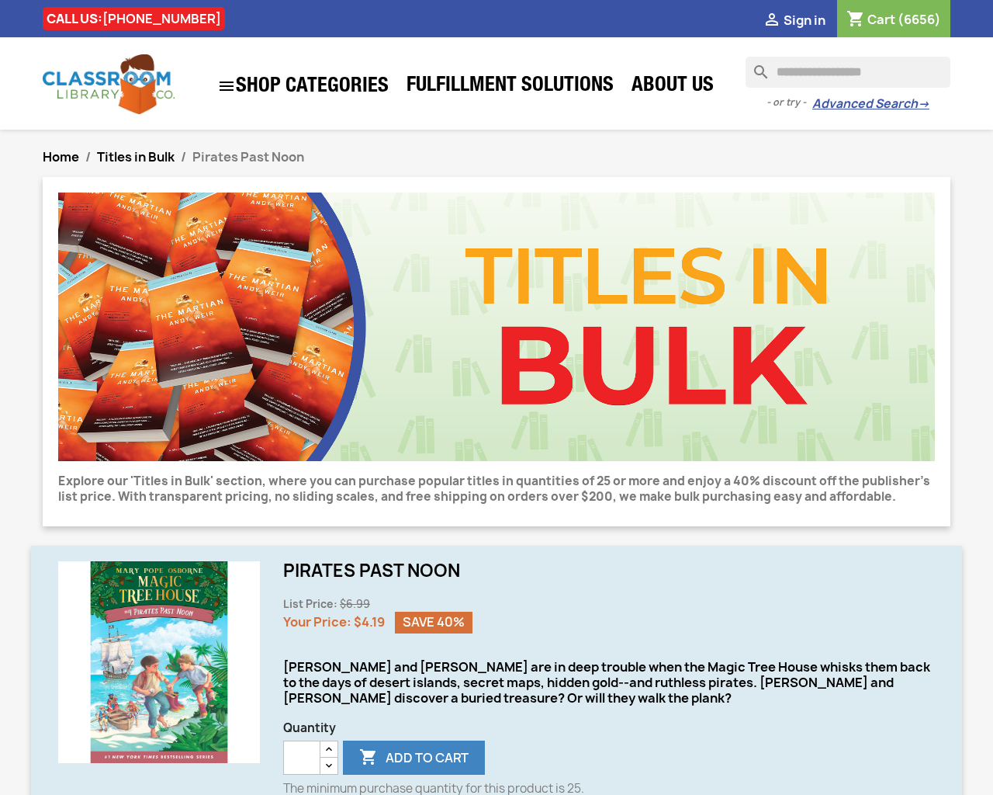
type input "***"
type input "*"
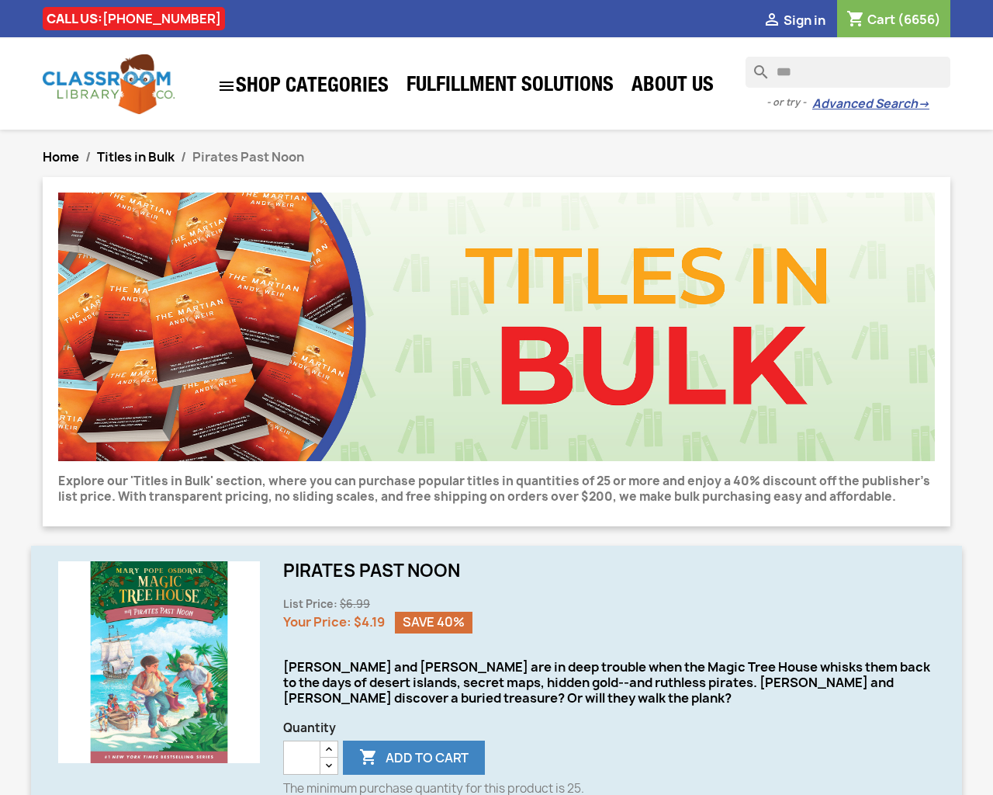
type input "*"
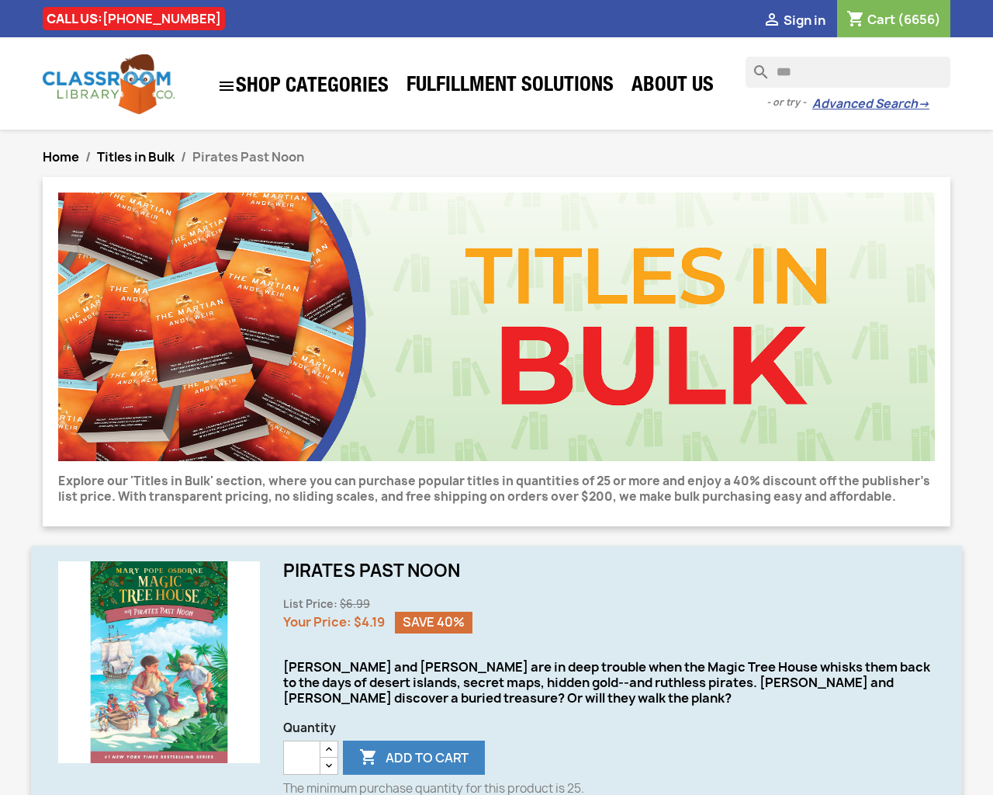
type input "*"
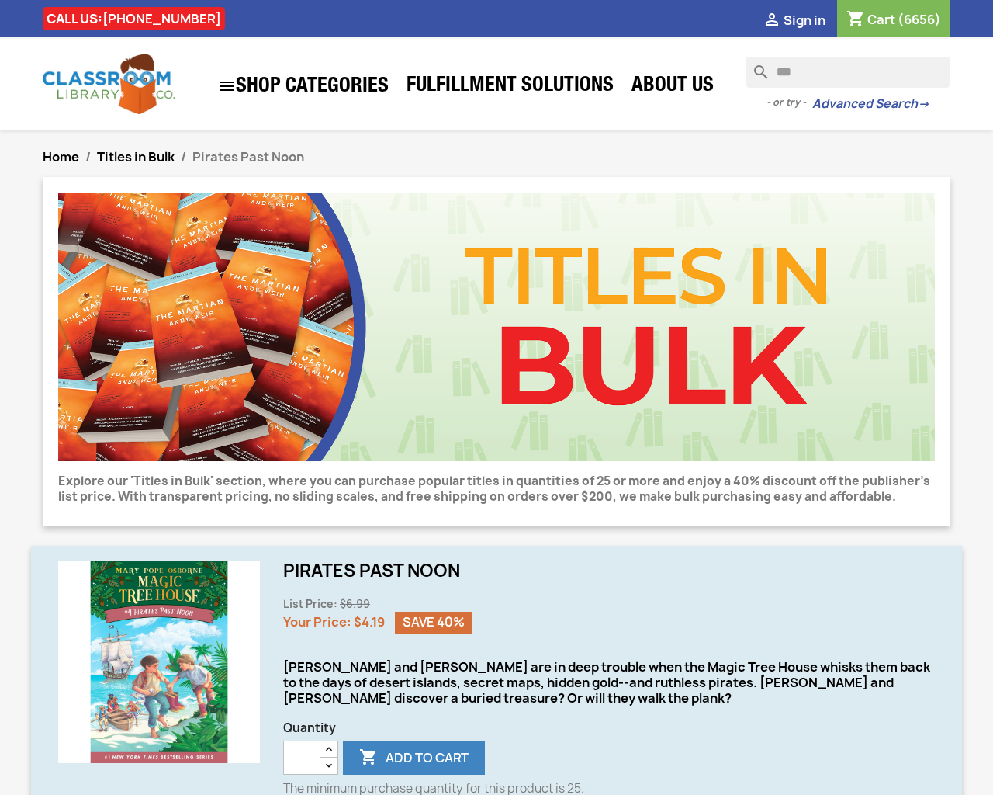
type input "*"
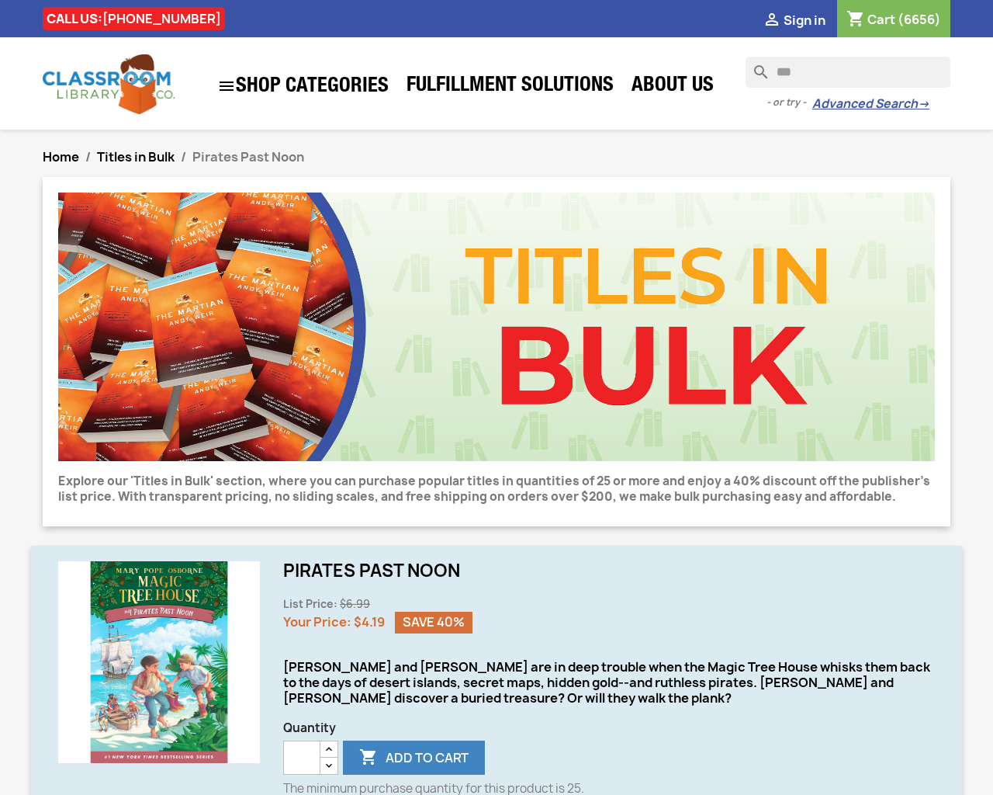
type input "*"
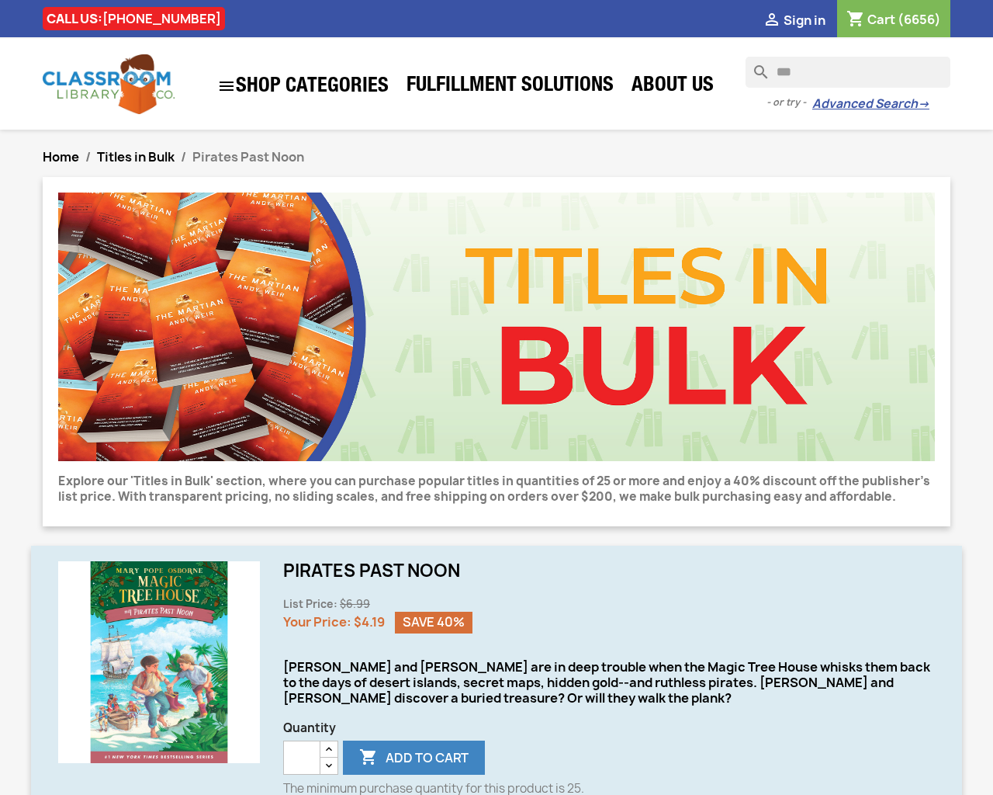
type input "*"
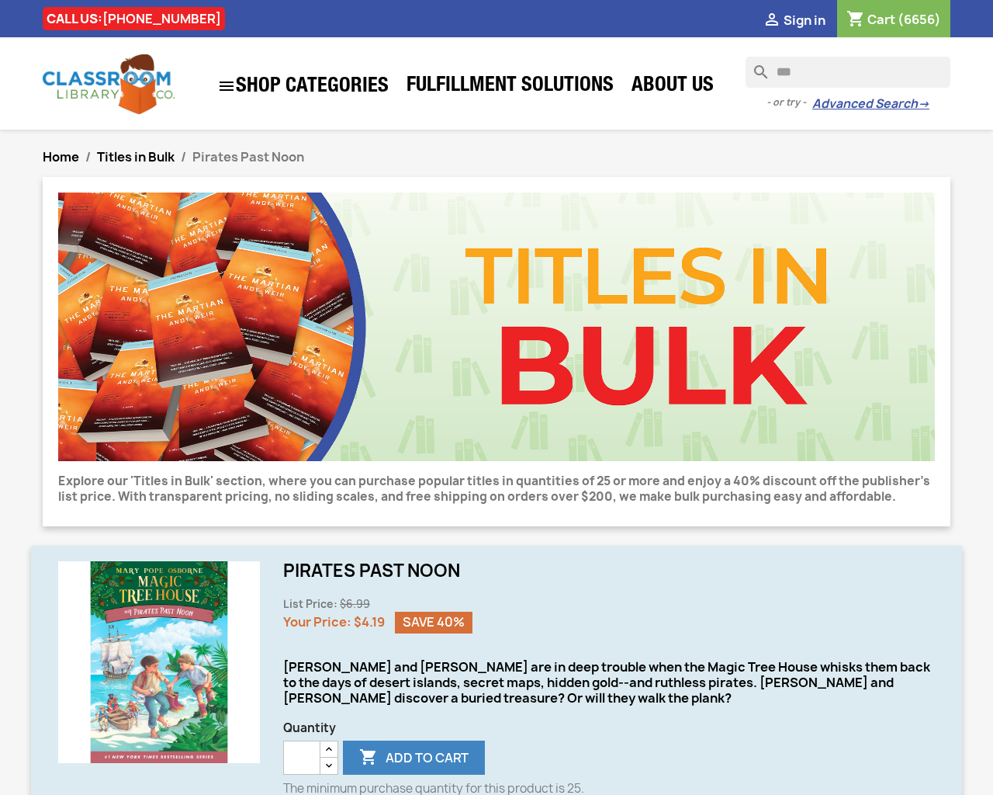
type input "*"
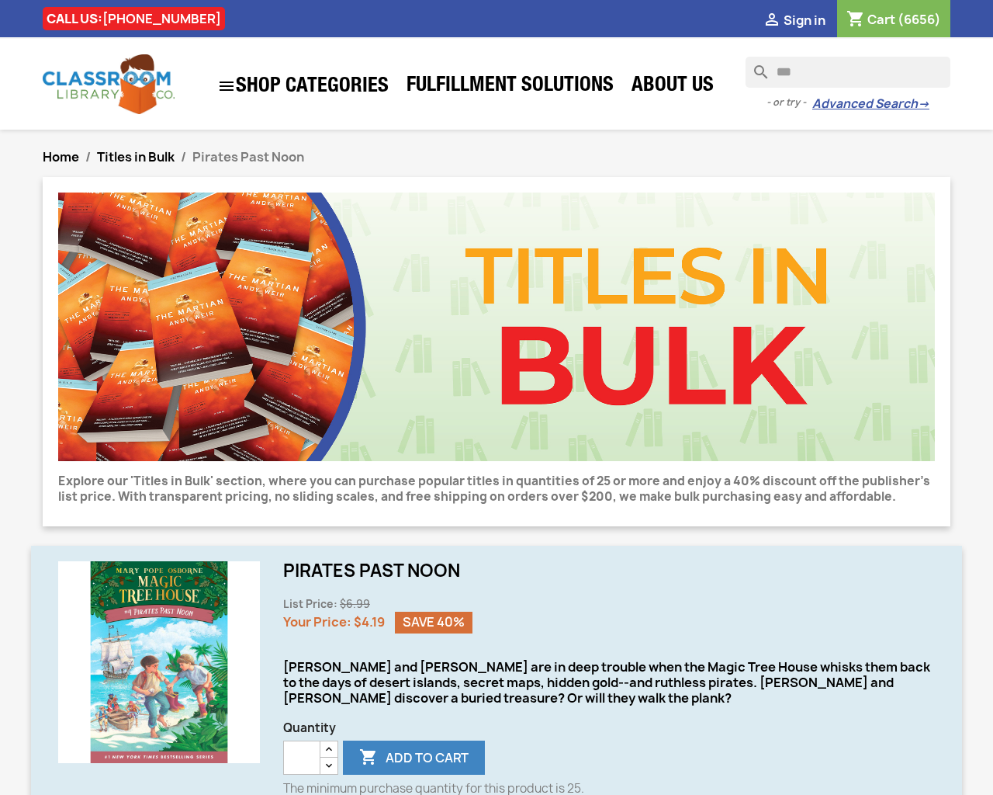
type input "*"
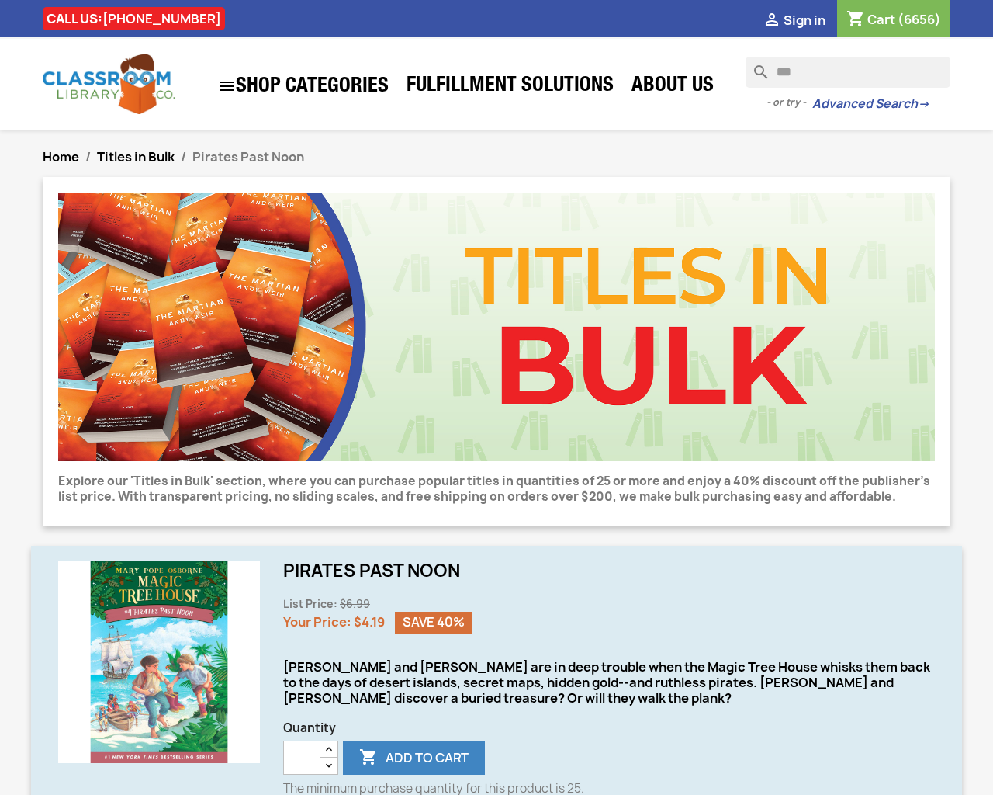
type input "*"
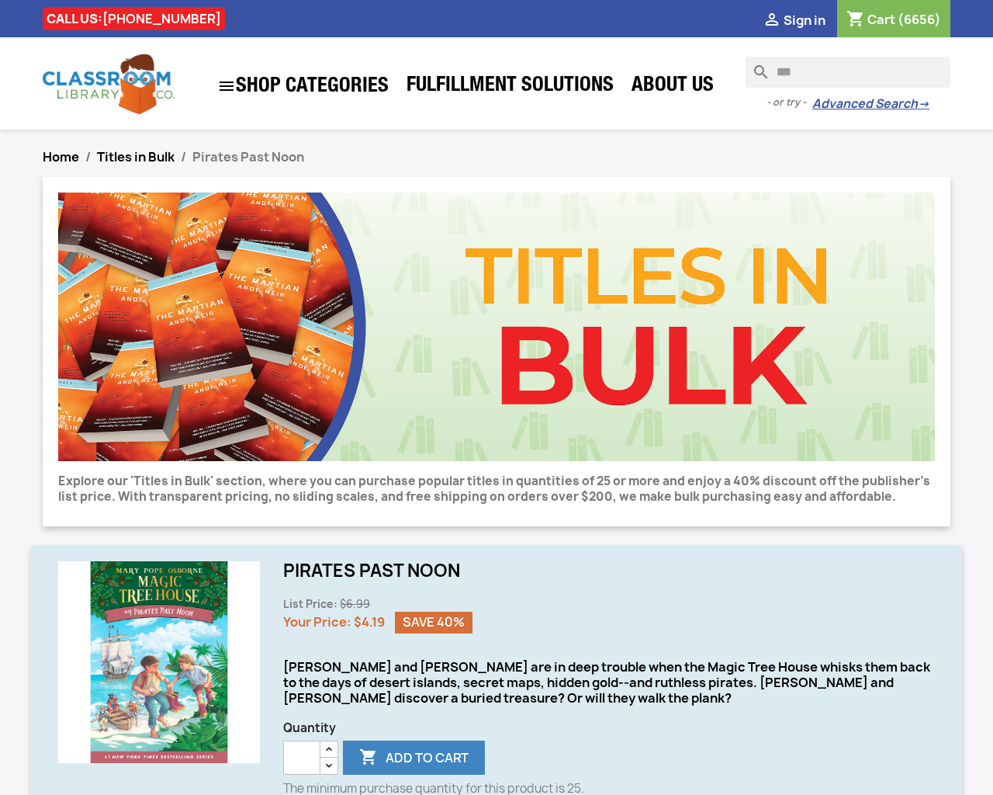
type input "*"
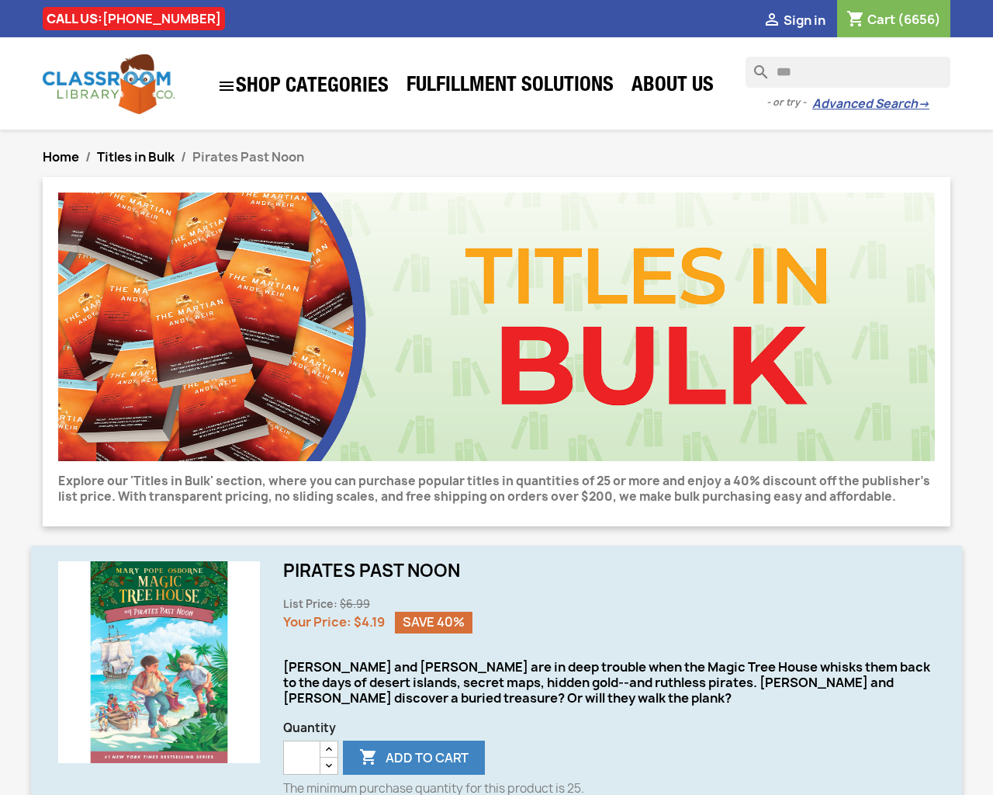
type input "*"
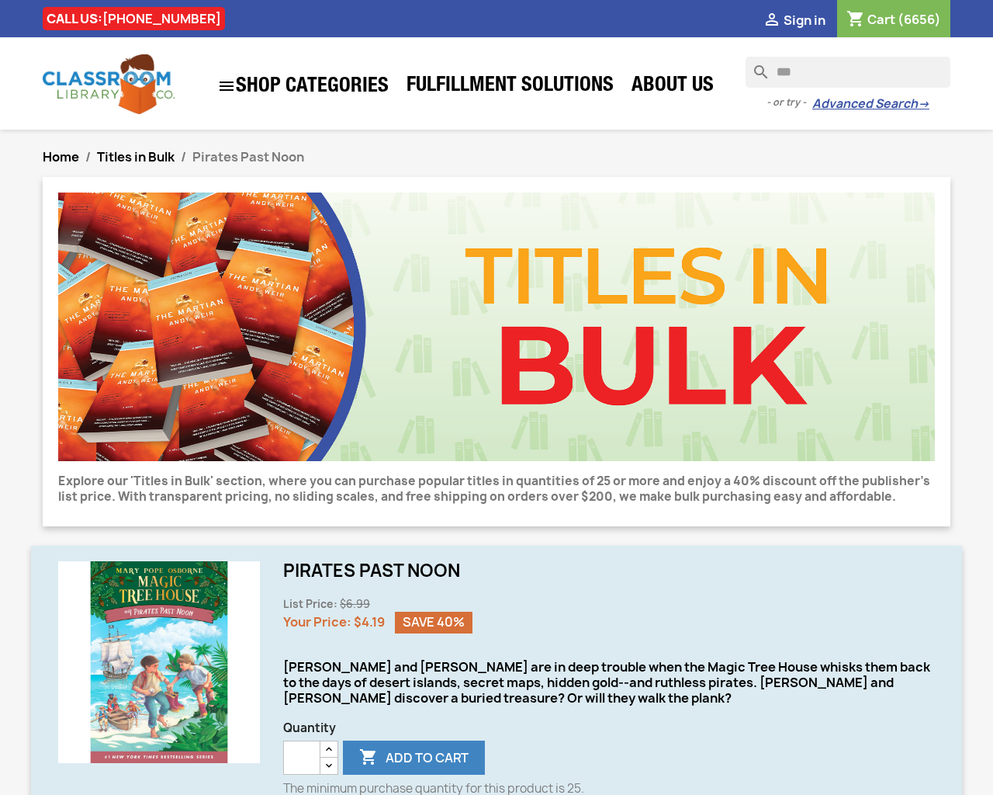
type input "*"
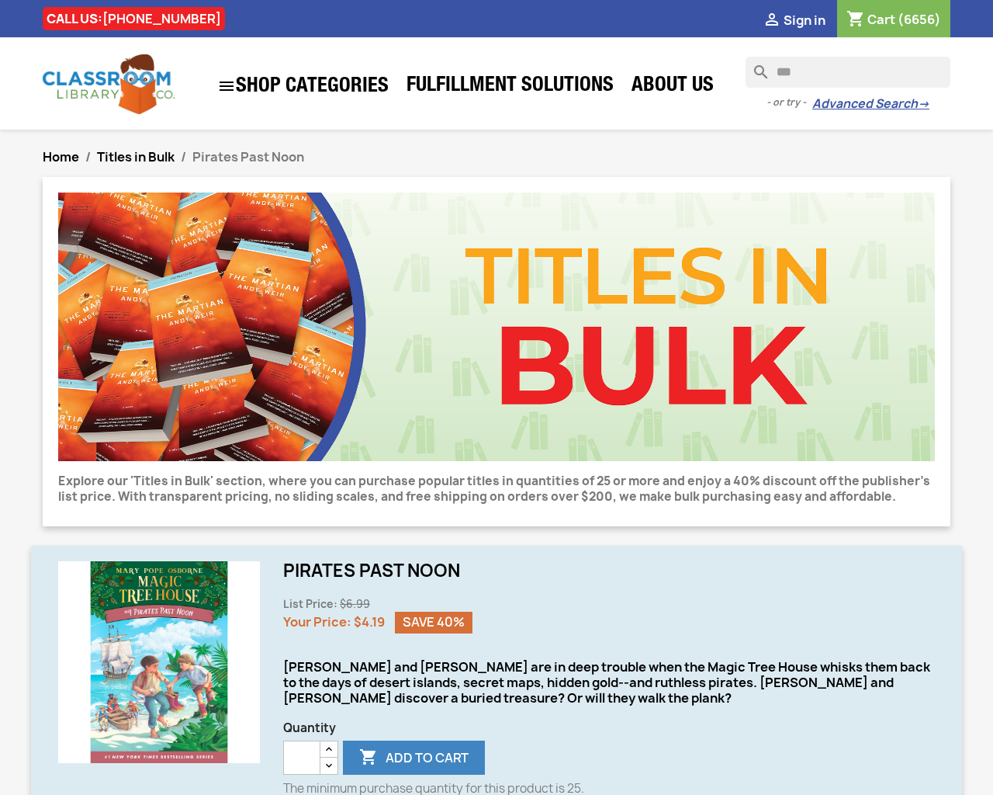
type input "*"
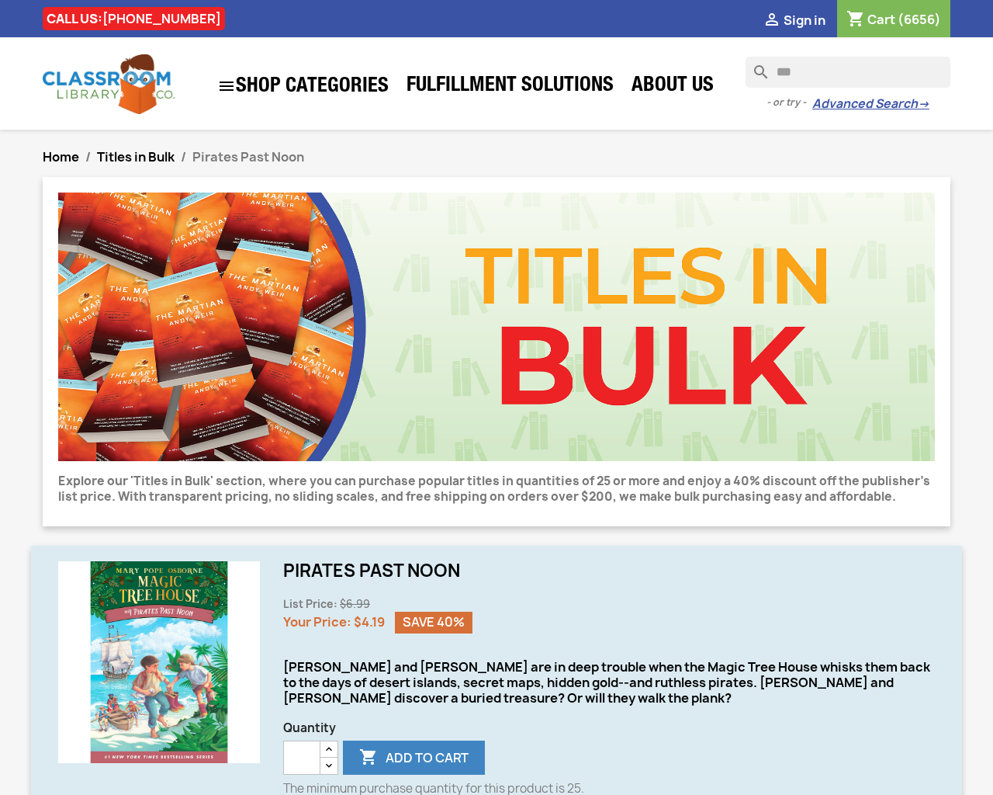
type input "*"
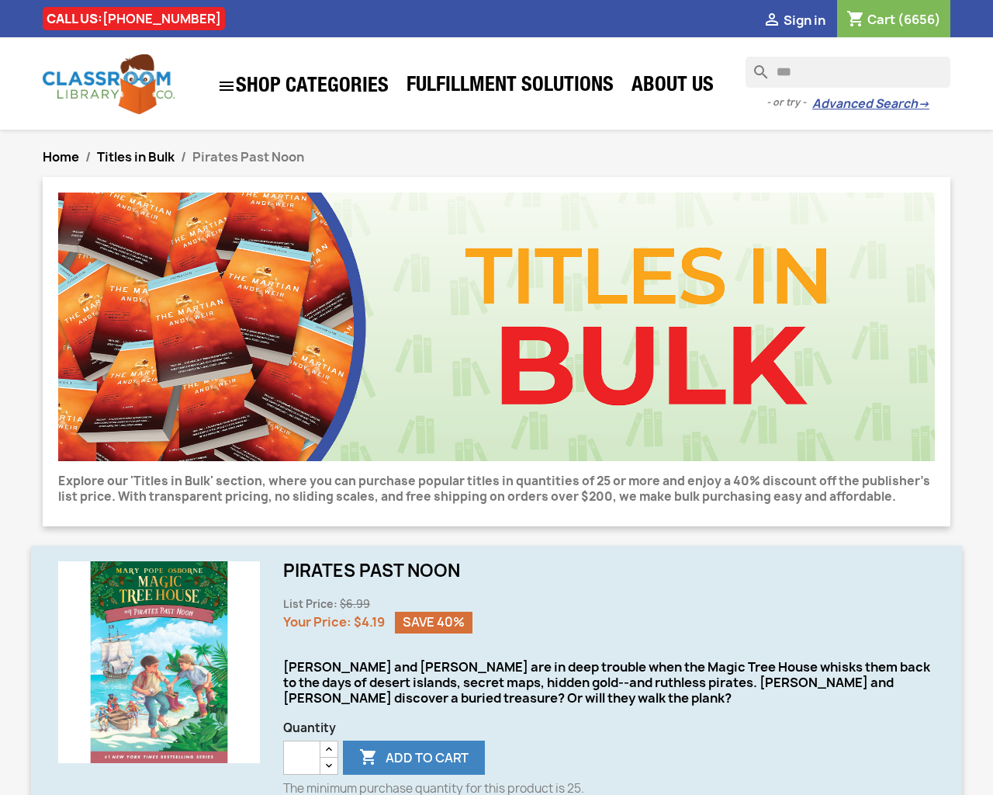
type input "*"
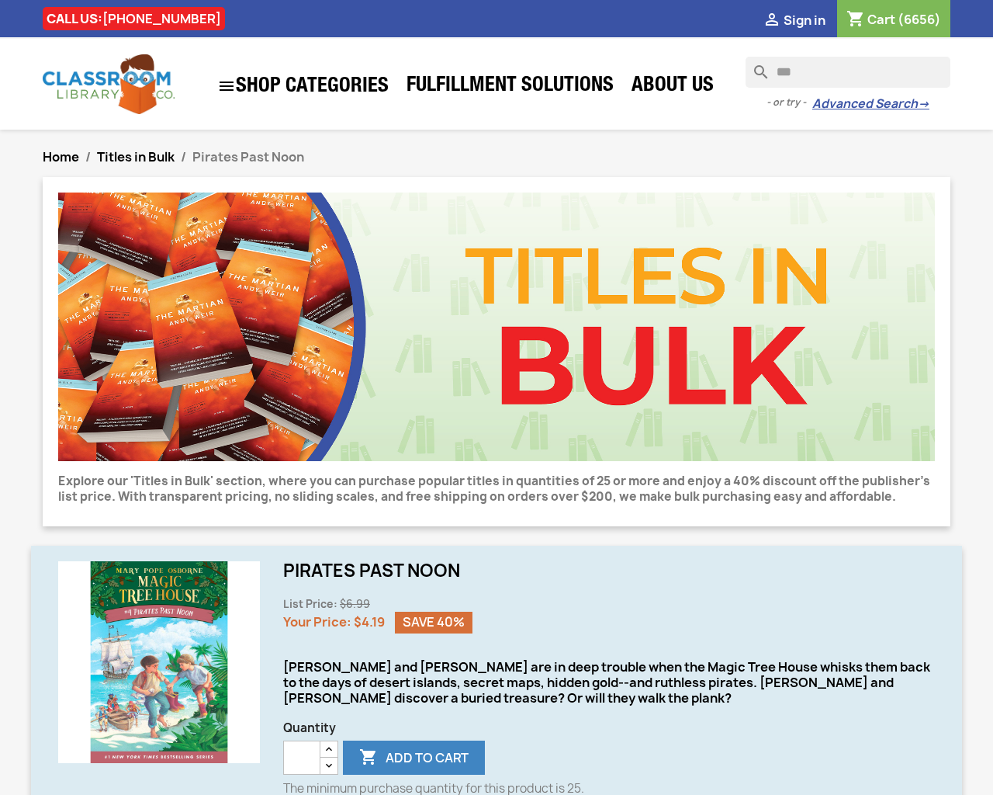
type input "*"
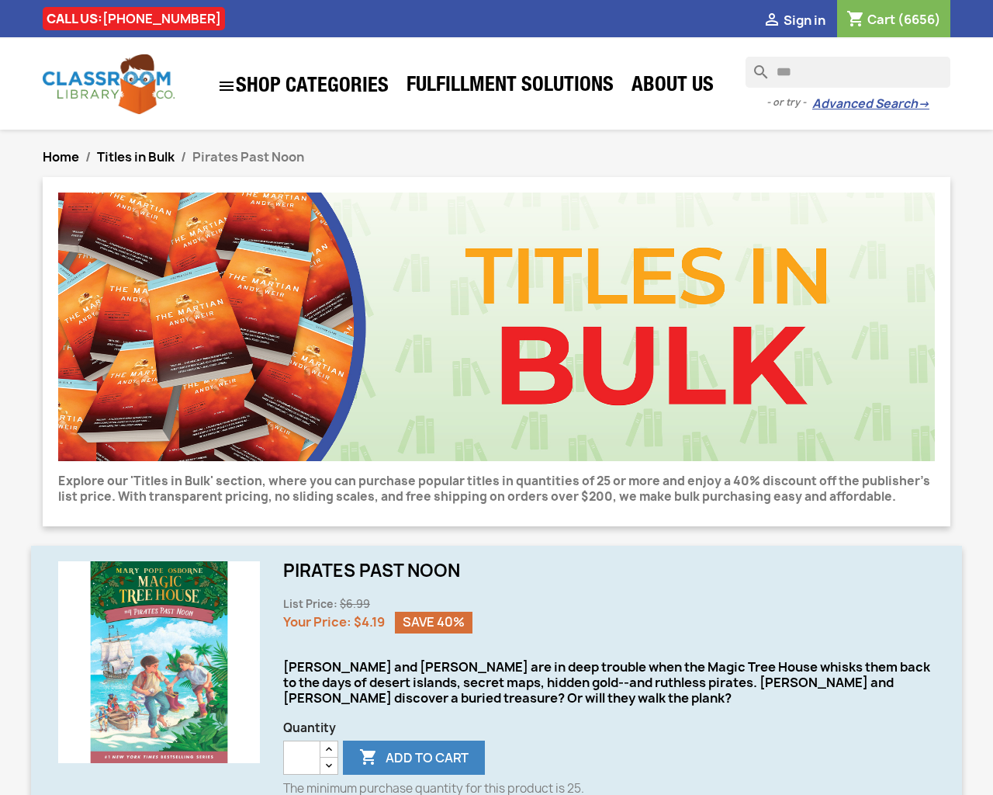
type input "*"
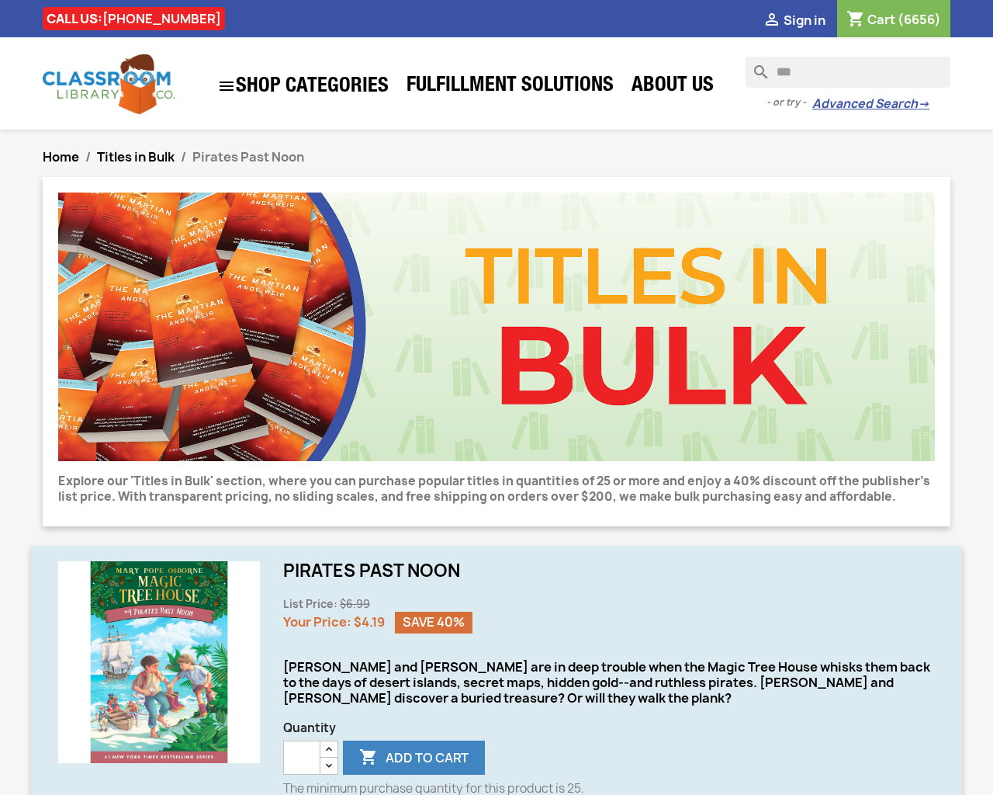
type input "*"
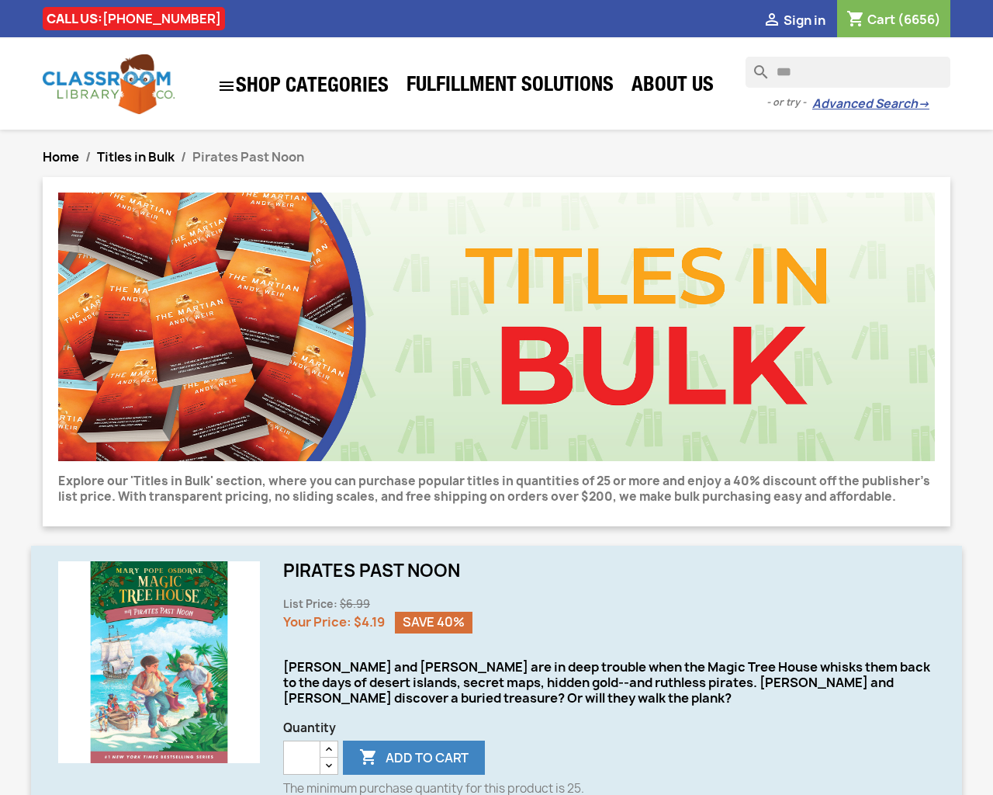
type input "*"
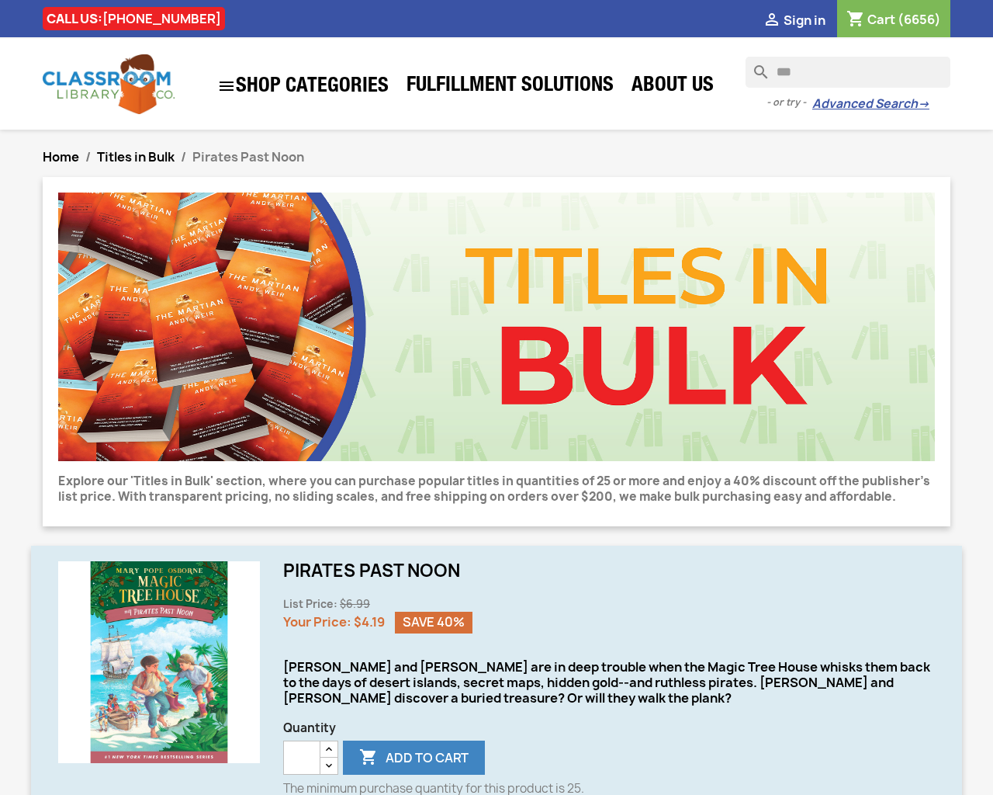
type input "*"
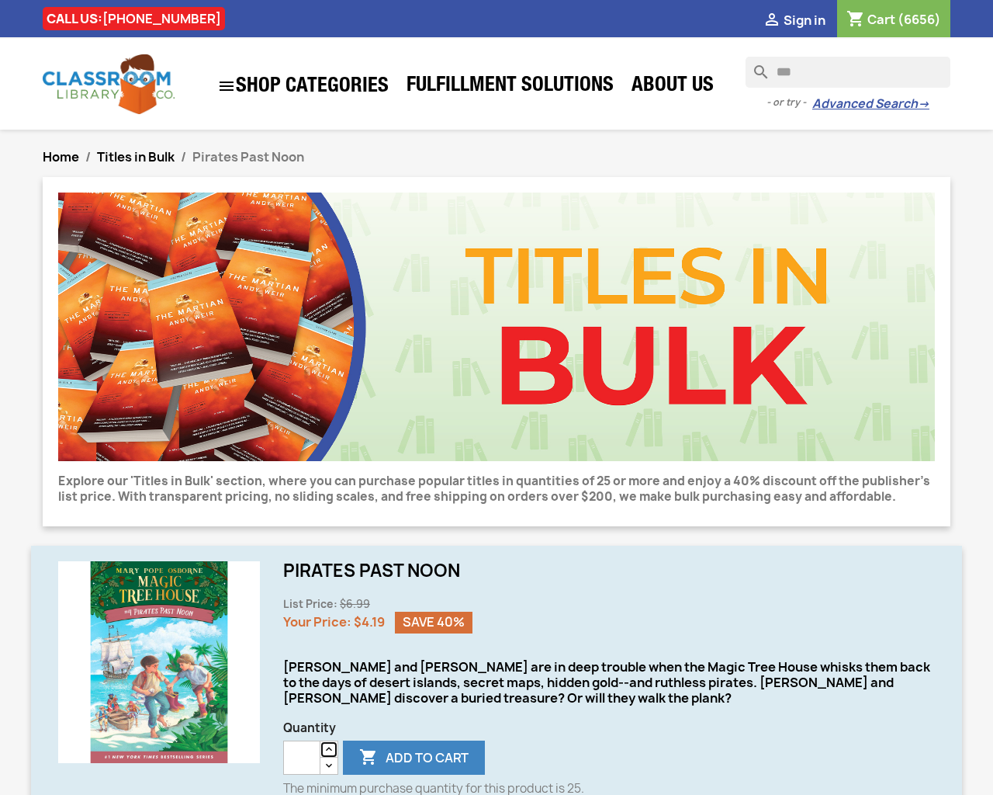
type button "e"
type input "*"
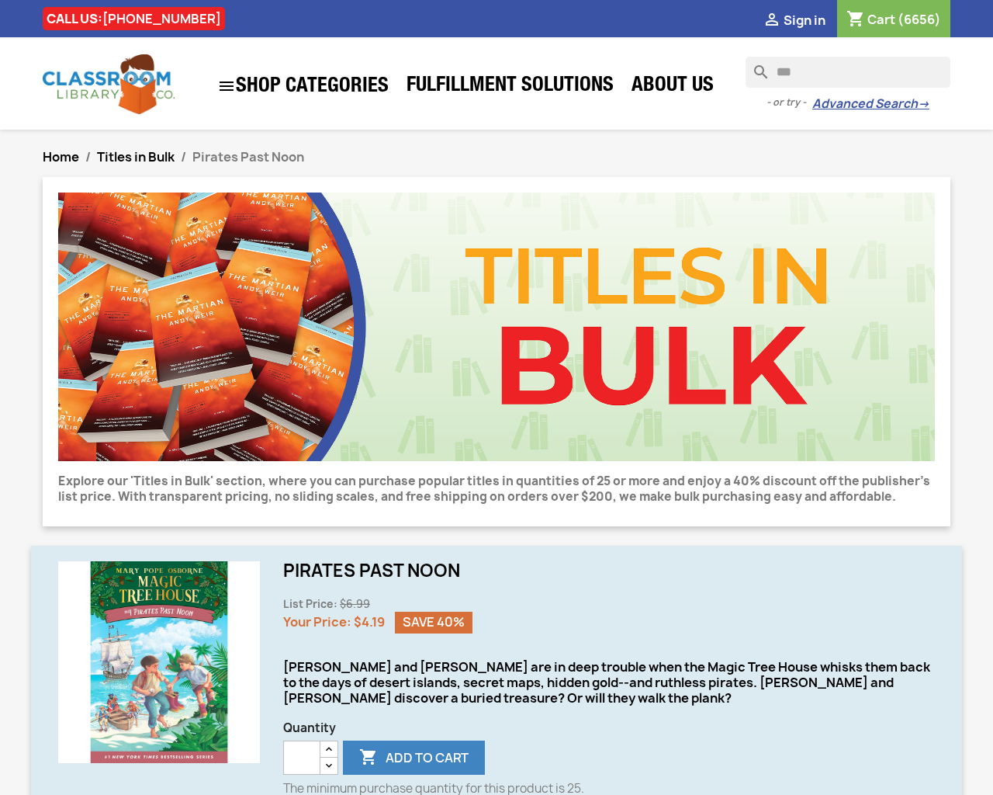
type input "*"
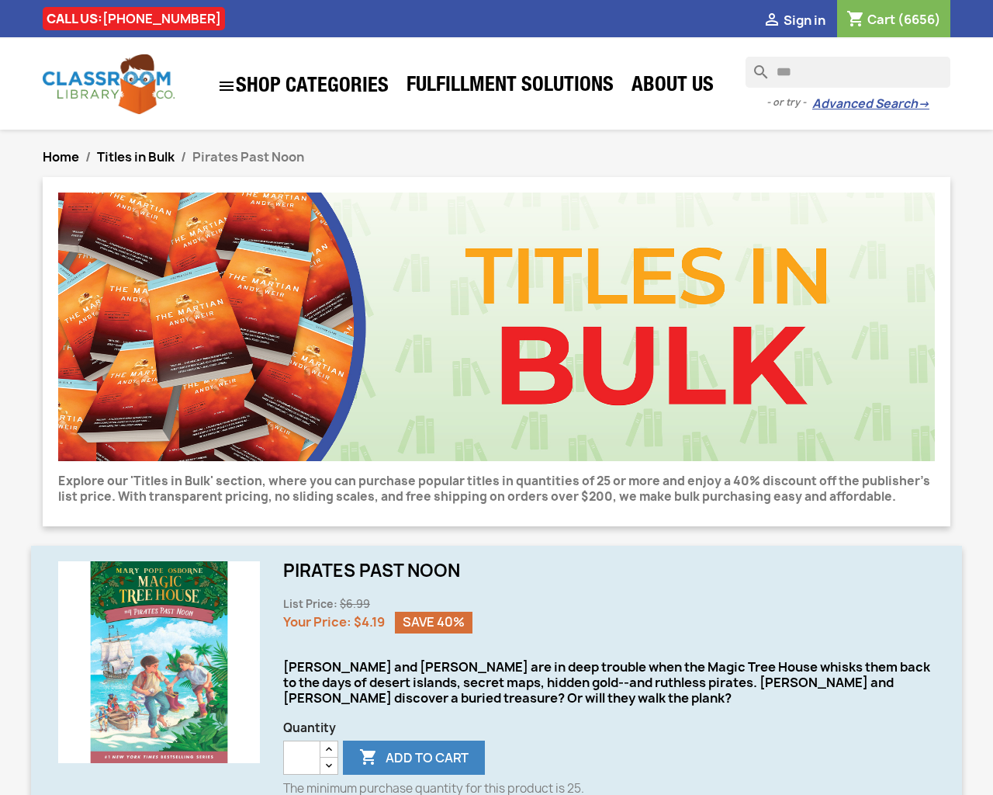
type input "*"
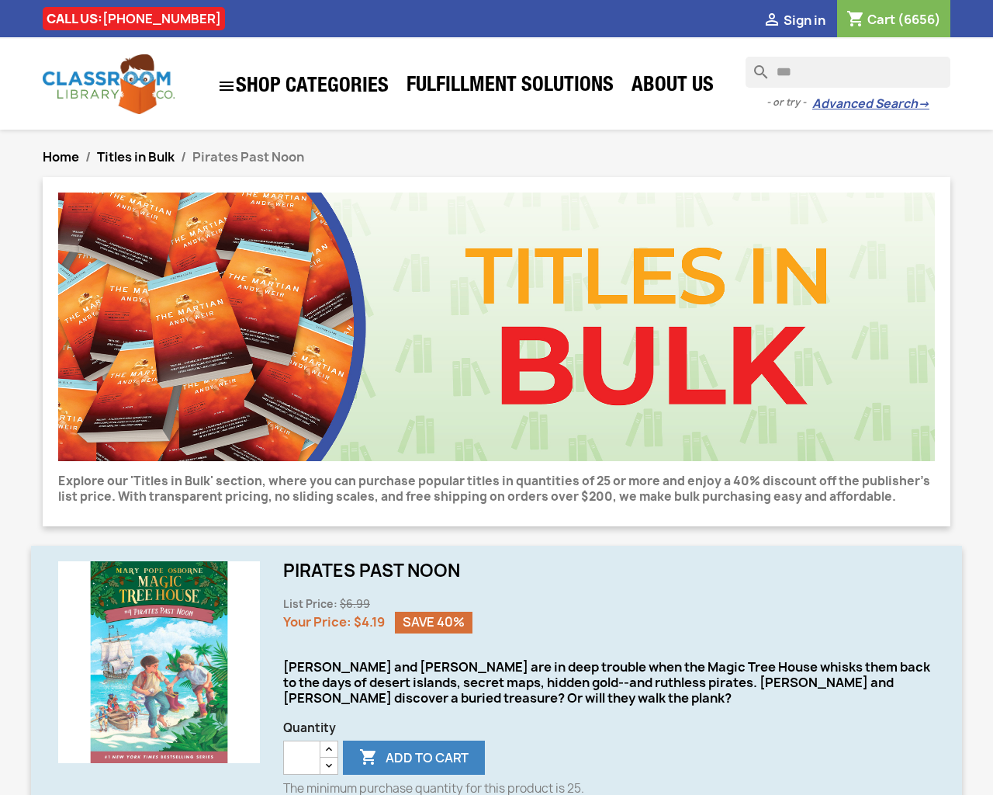
type input "*"
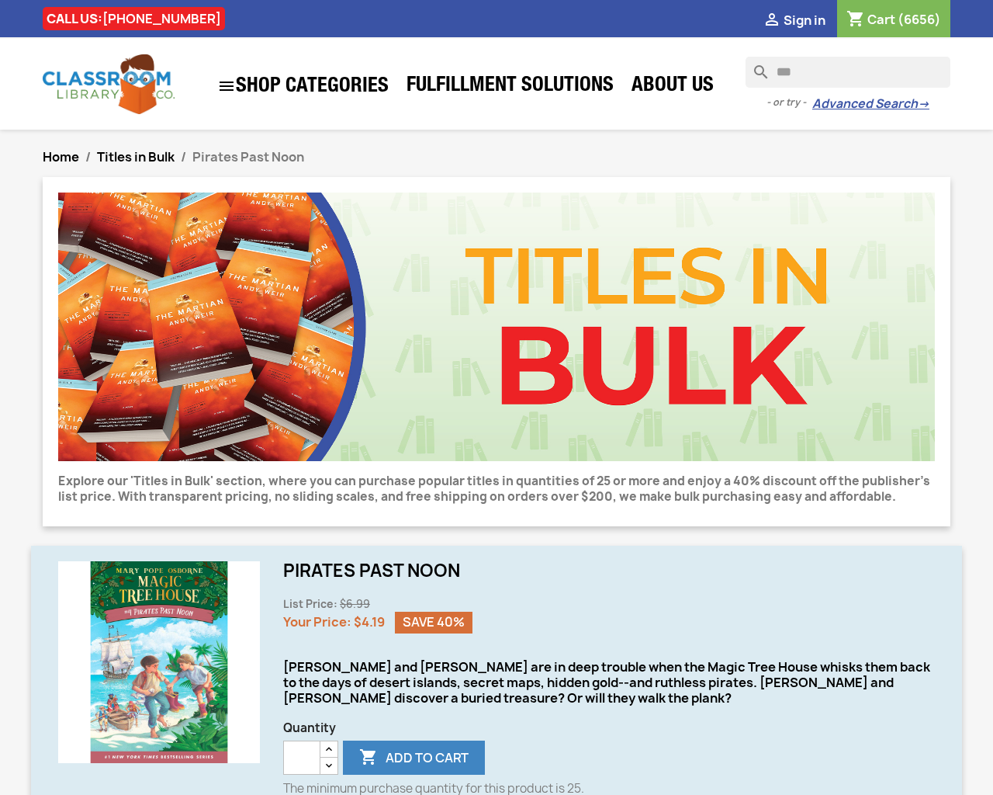
type input "*"
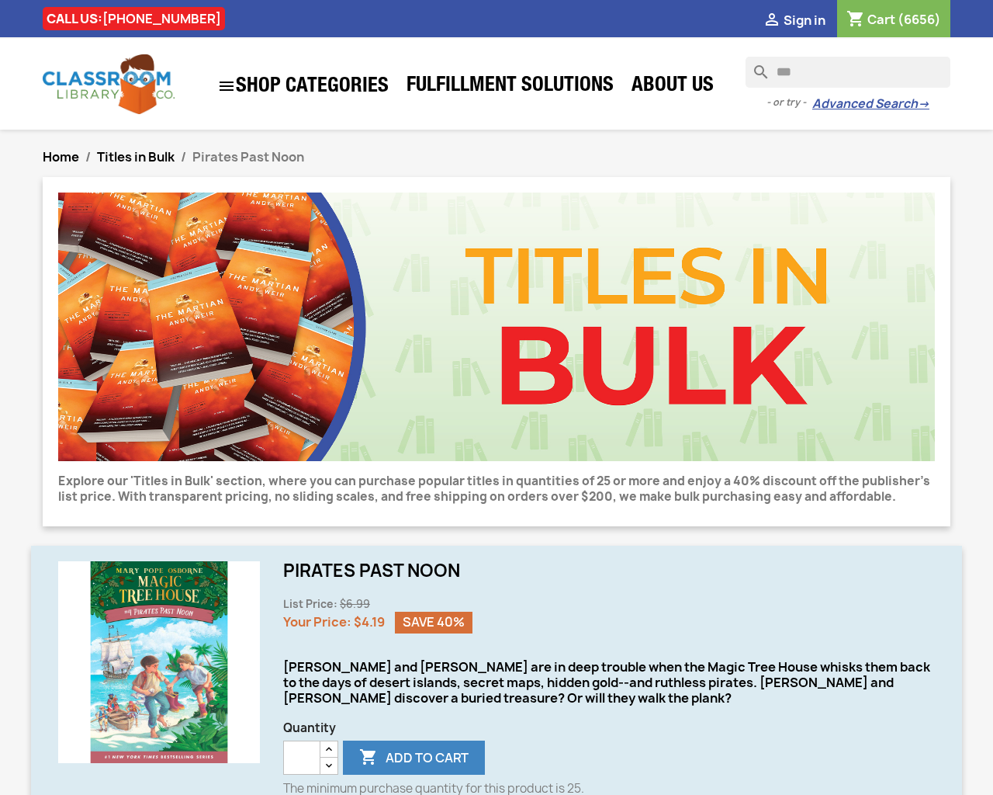
type input "*"
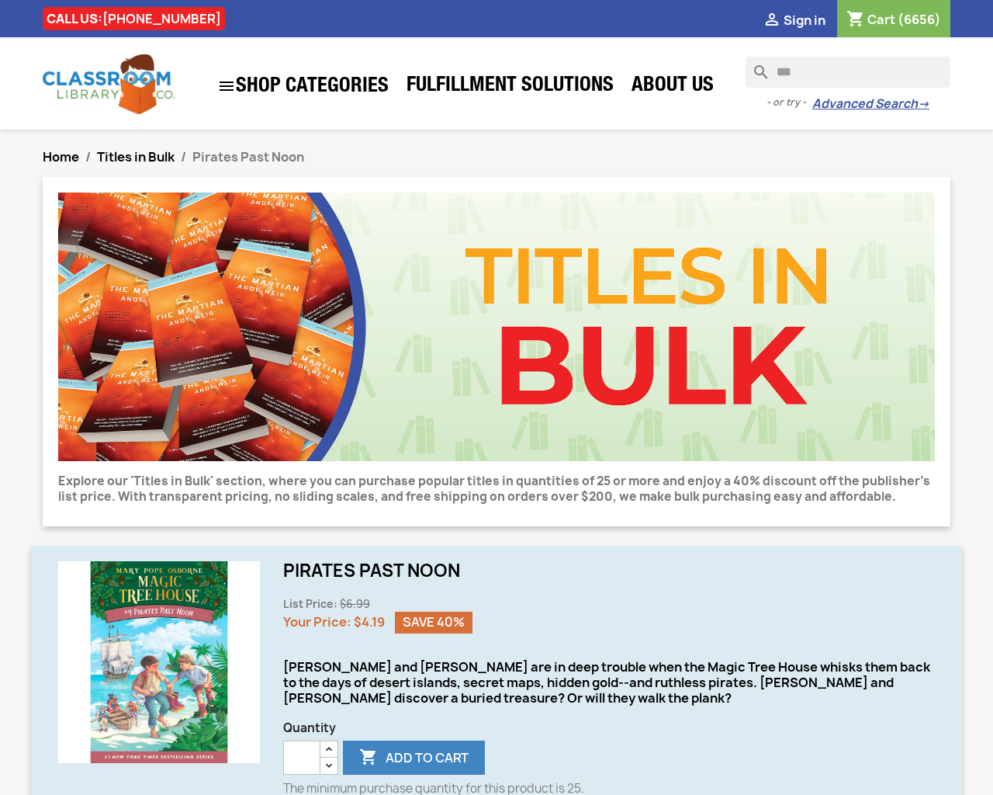
type input "*"
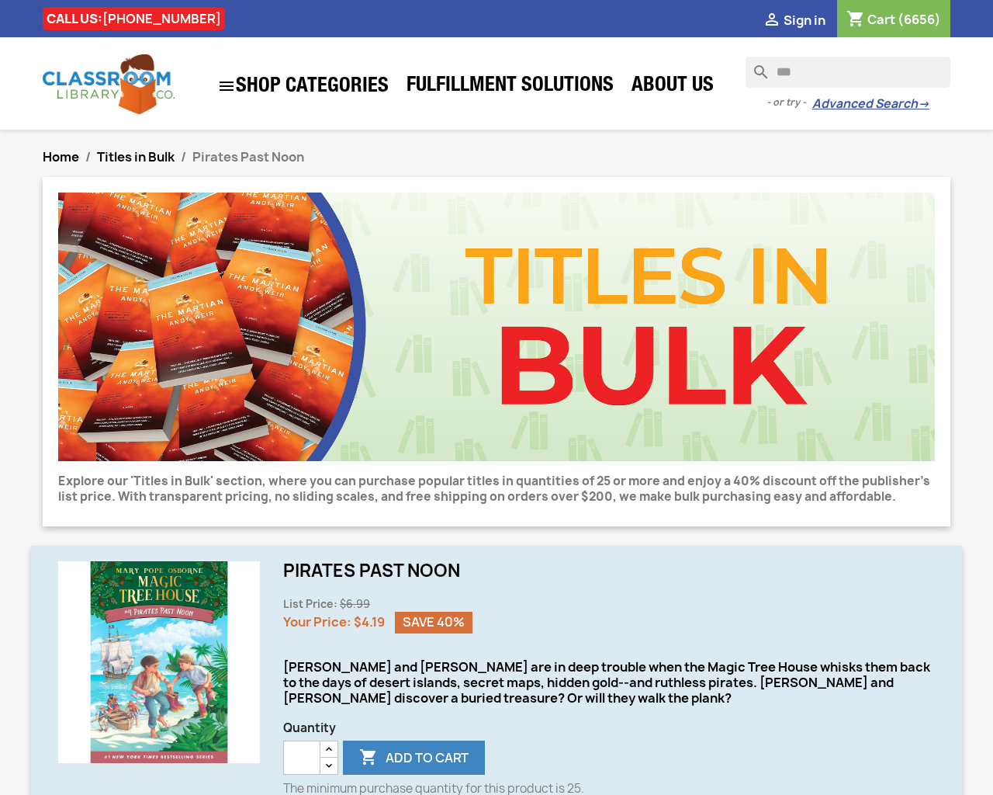
type input "*"
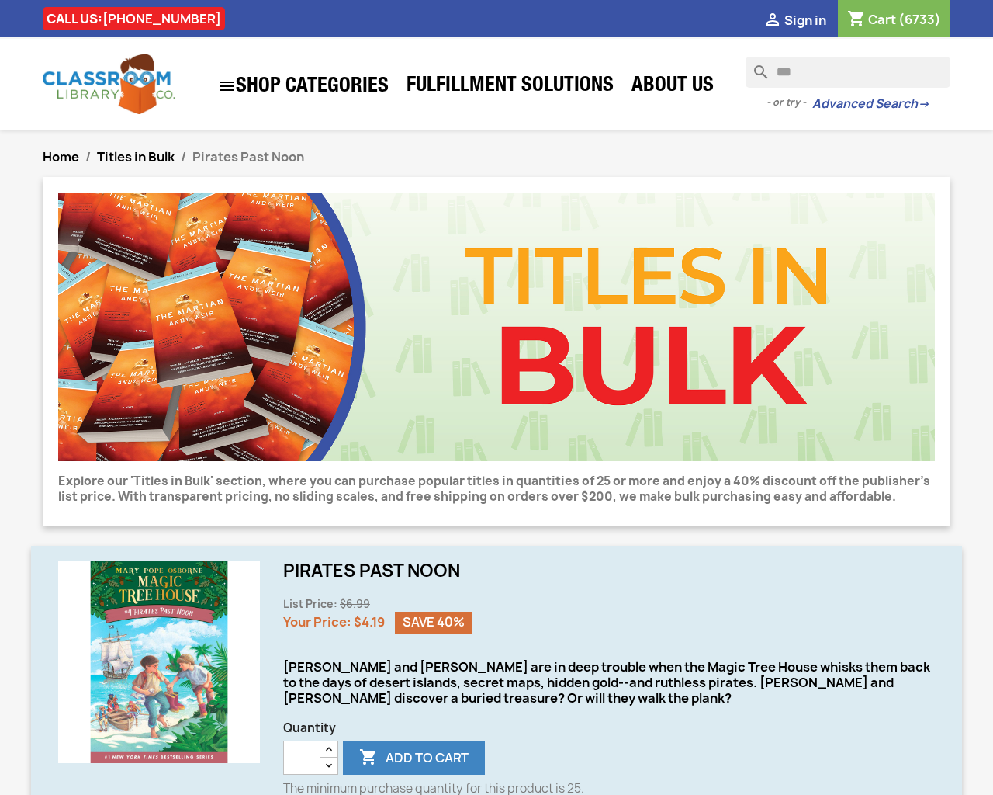
type input "*"
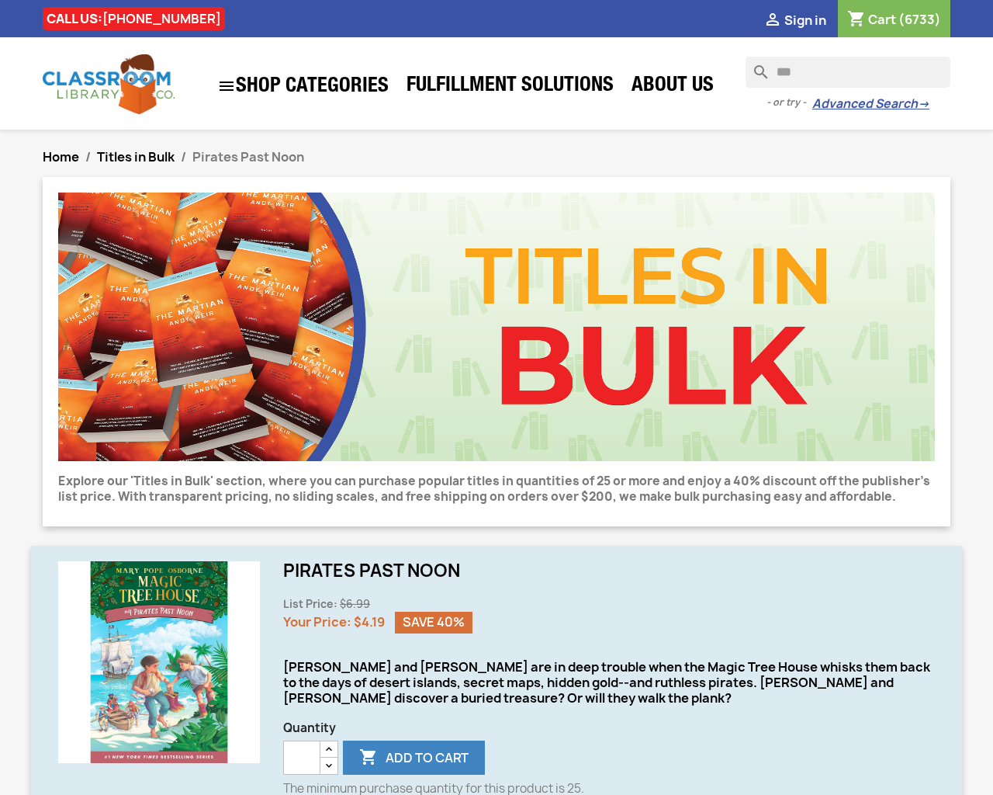
type input "*"
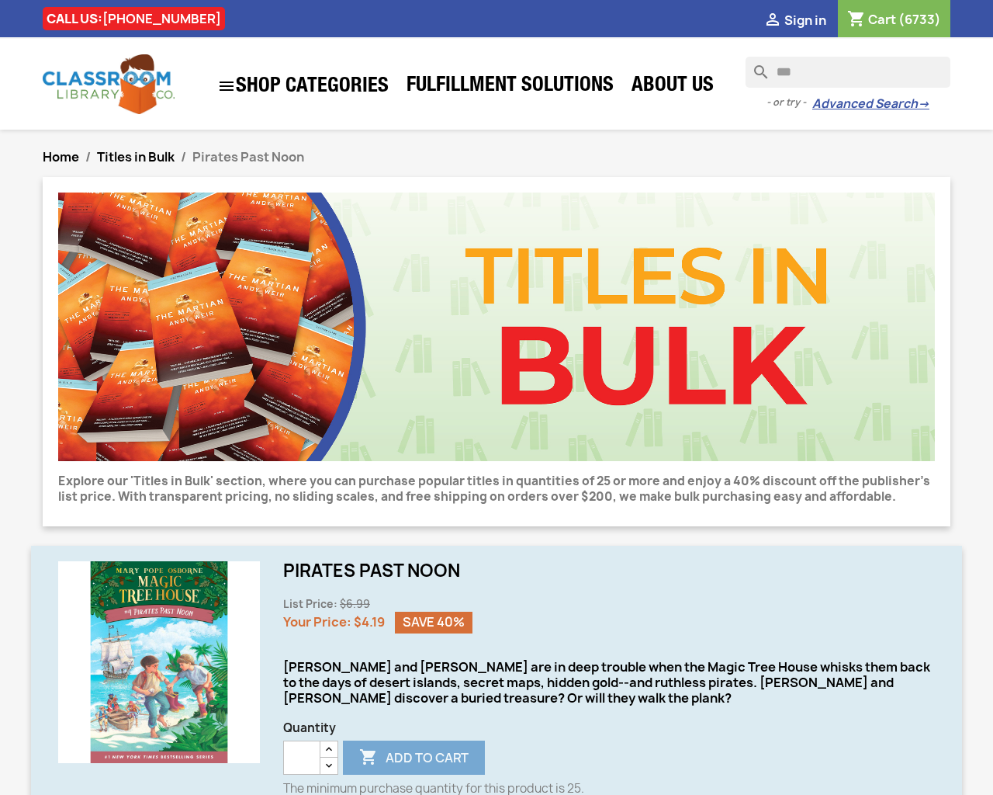
type input "*"
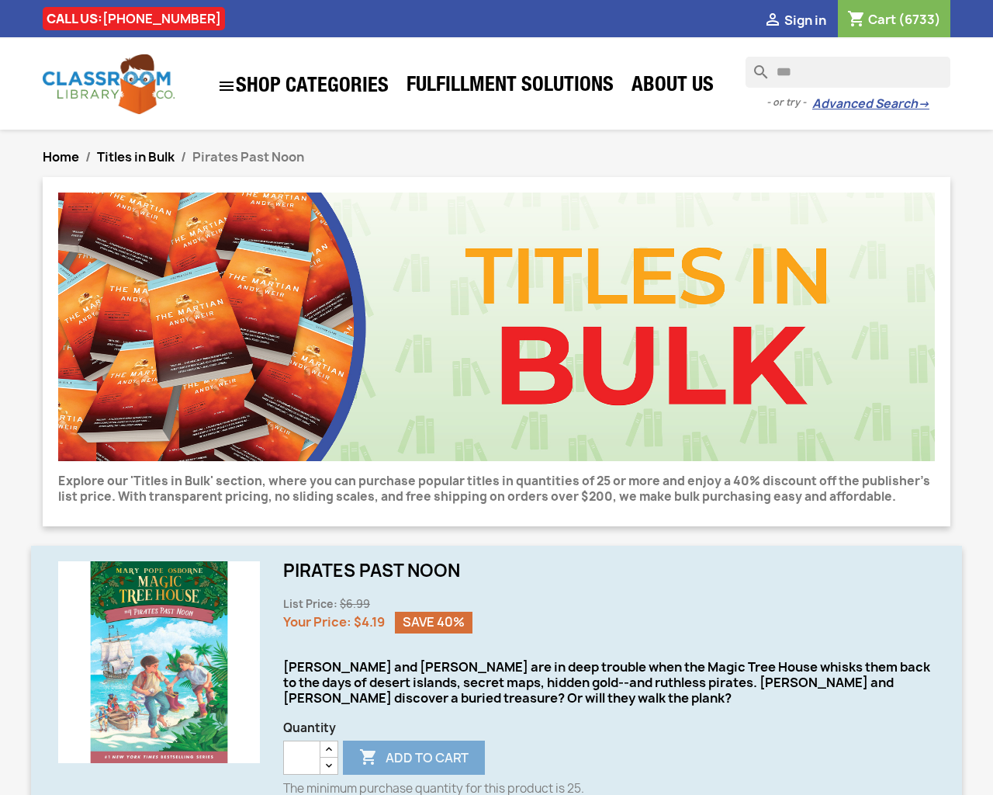
type input "*"
